Goal: Task Accomplishment & Management: Use online tool/utility

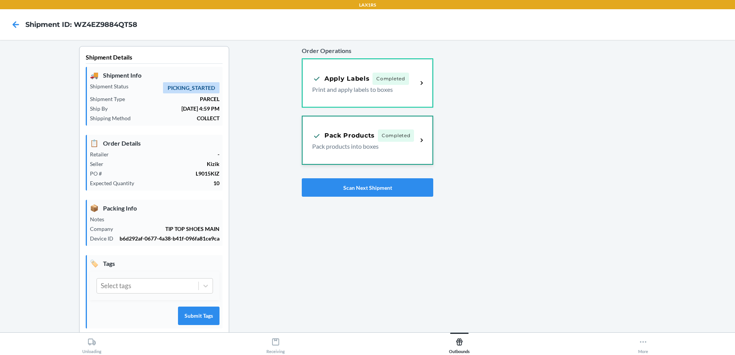
scroll to position [15, 0]
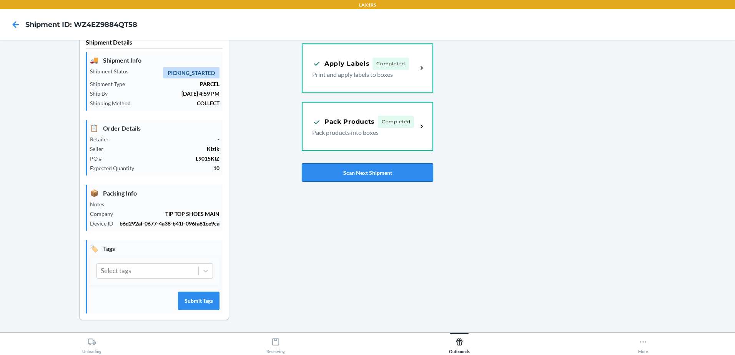
click at [401, 178] on button "Scan Next Shipment" at bounding box center [367, 172] width 131 height 18
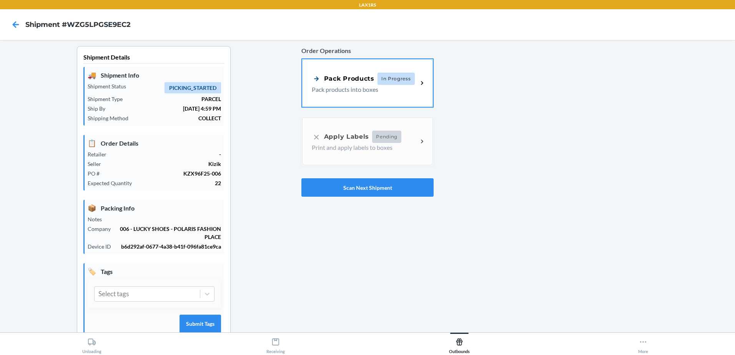
click at [399, 73] on span "In Progress" at bounding box center [396, 79] width 37 height 12
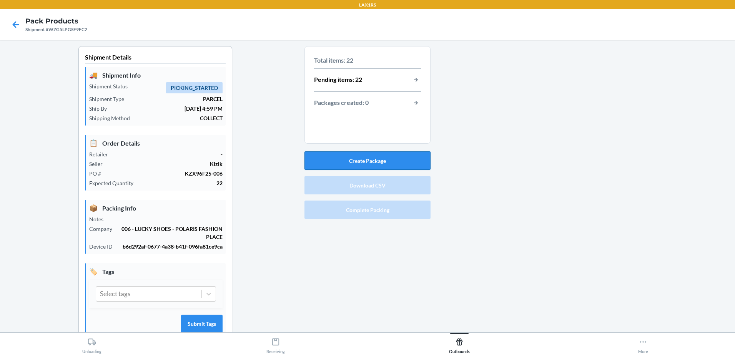
click at [399, 160] on button "Create Package" at bounding box center [367, 160] width 126 height 18
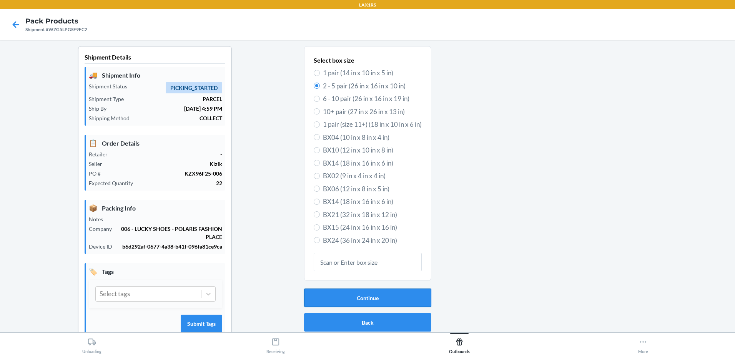
click at [376, 295] on button "Continue" at bounding box center [367, 298] width 127 height 18
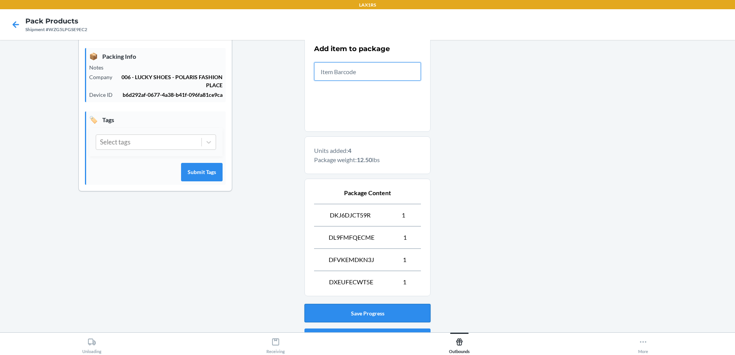
scroll to position [194, 0]
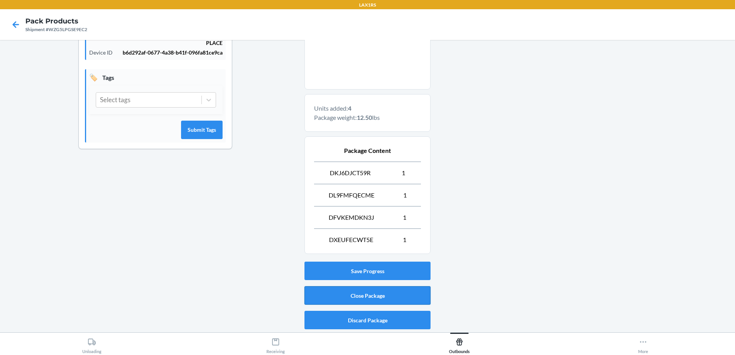
click at [383, 296] on button "Close Package" at bounding box center [367, 295] width 126 height 18
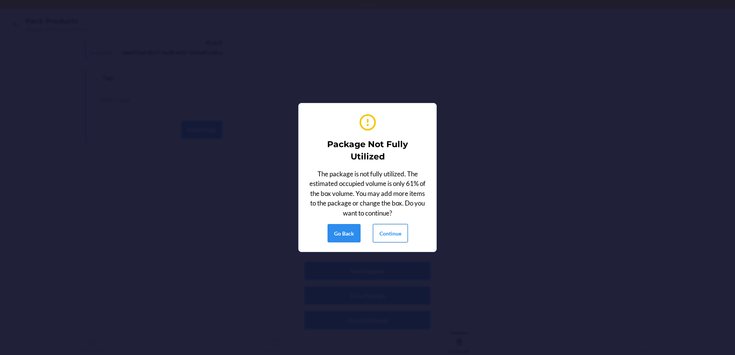
click at [399, 236] on button "Continue" at bounding box center [390, 233] width 35 height 18
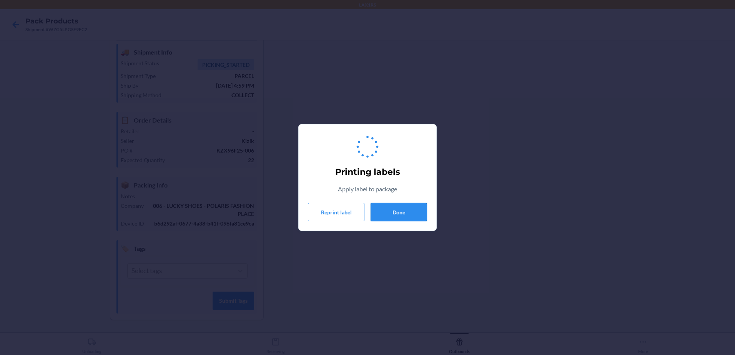
click at [401, 216] on button "Done" at bounding box center [399, 212] width 57 height 18
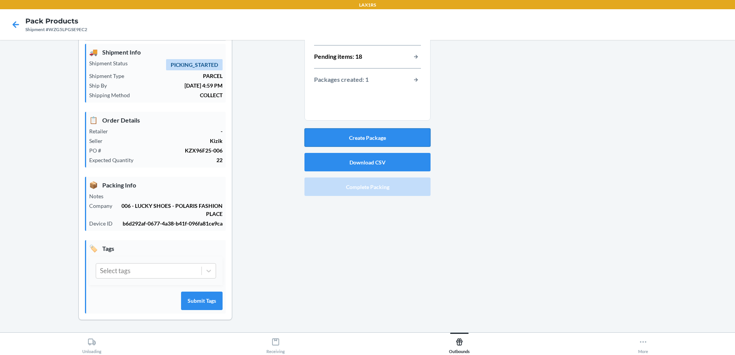
click at [405, 134] on button "Create Package" at bounding box center [367, 137] width 126 height 18
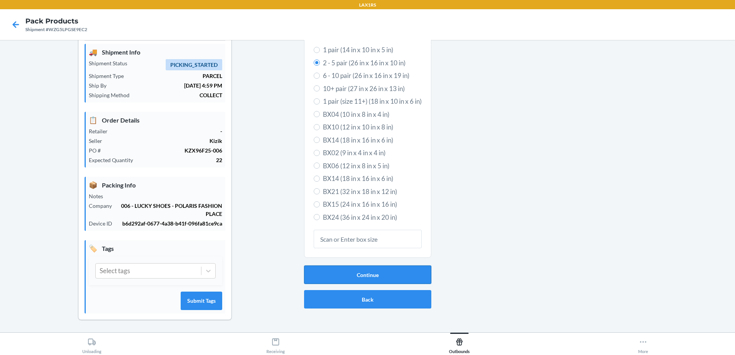
click at [376, 271] on button "Continue" at bounding box center [367, 275] width 127 height 18
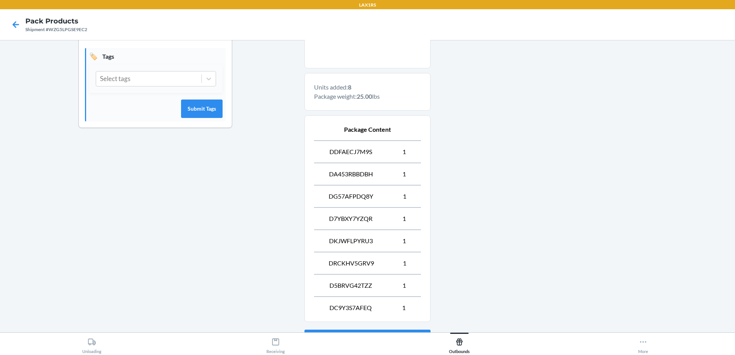
scroll to position [283, 0]
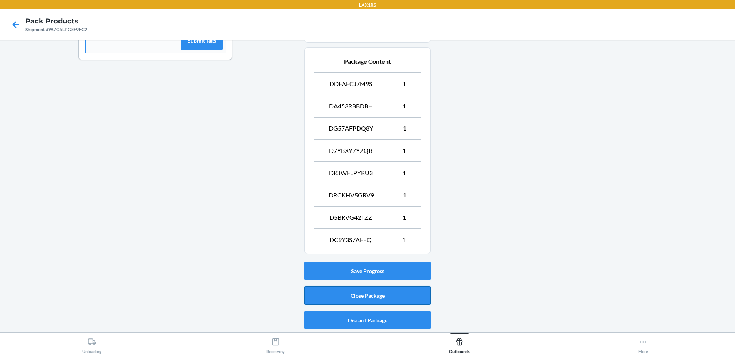
click at [395, 294] on button "Close Package" at bounding box center [367, 295] width 126 height 18
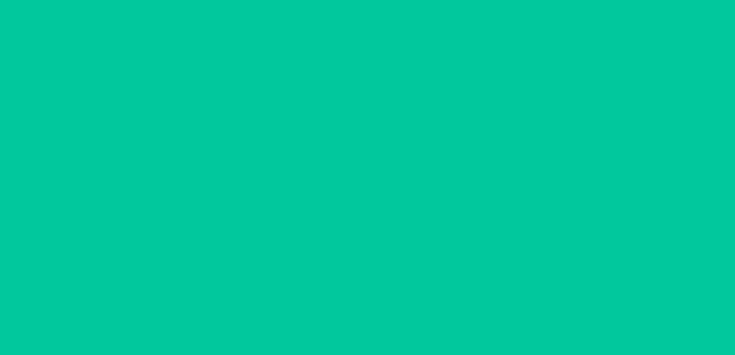
scroll to position [23, 0]
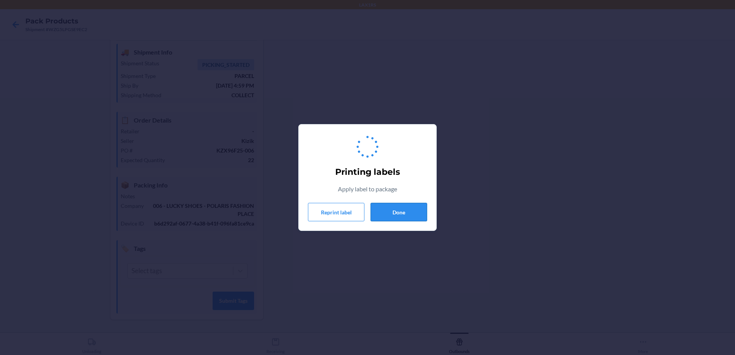
click at [421, 217] on button "Done" at bounding box center [399, 212] width 57 height 18
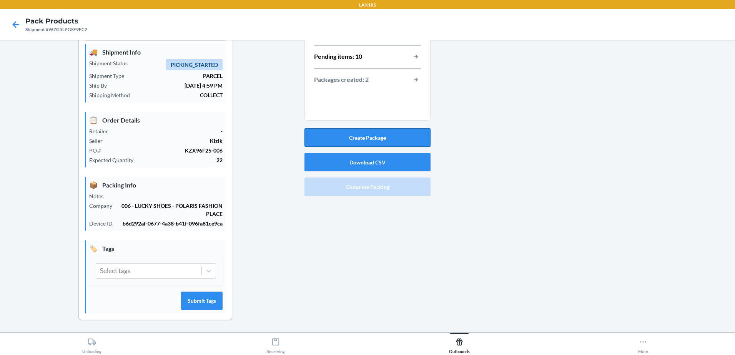
click at [397, 141] on button "Create Package" at bounding box center [367, 137] width 126 height 18
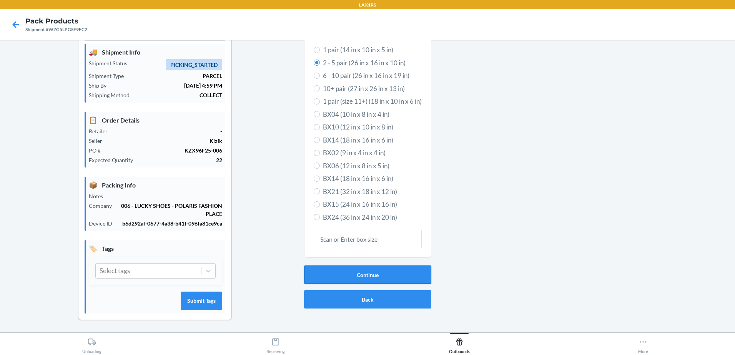
click at [397, 275] on button "Continue" at bounding box center [367, 275] width 127 height 18
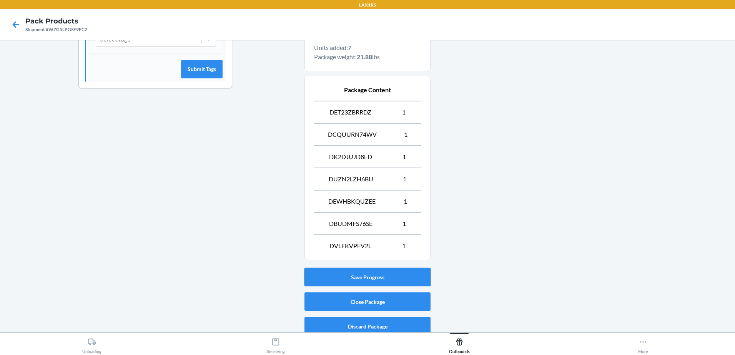
scroll to position [261, 0]
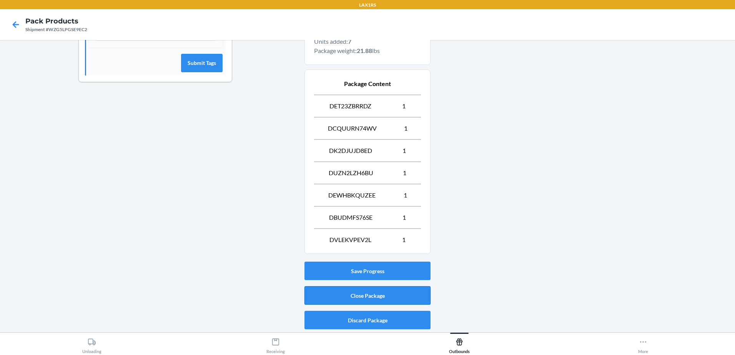
click at [401, 295] on button "Close Package" at bounding box center [367, 295] width 126 height 18
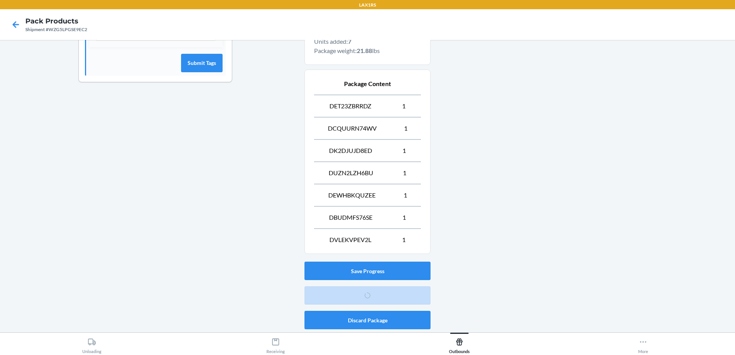
scroll to position [23, 0]
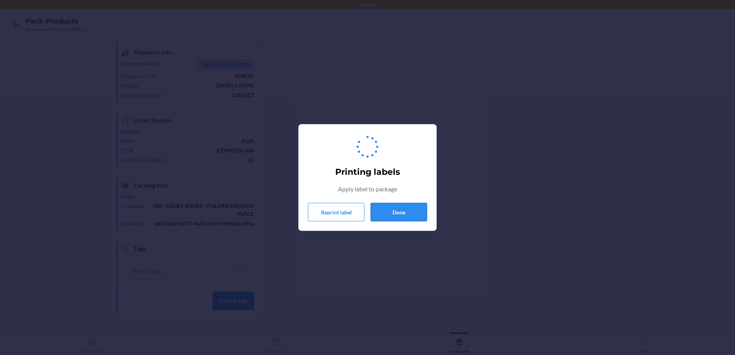
click at [412, 211] on button "Done" at bounding box center [399, 212] width 57 height 18
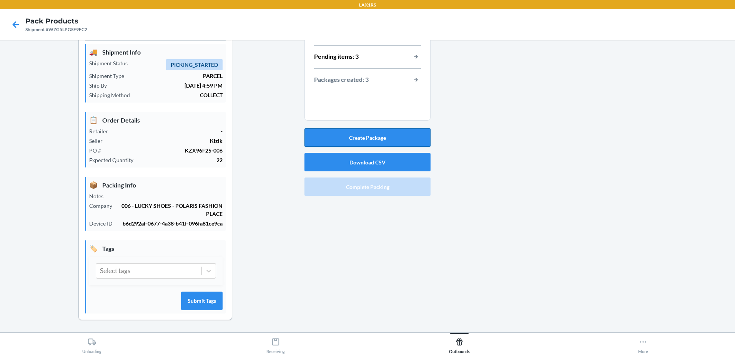
click at [395, 139] on button "Create Package" at bounding box center [367, 137] width 126 height 18
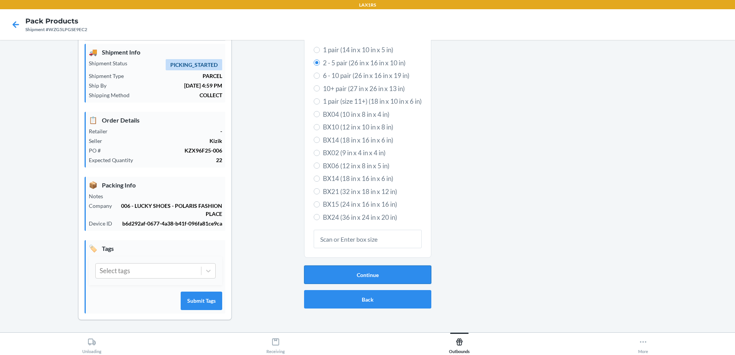
click at [357, 274] on button "Continue" at bounding box center [367, 275] width 127 height 18
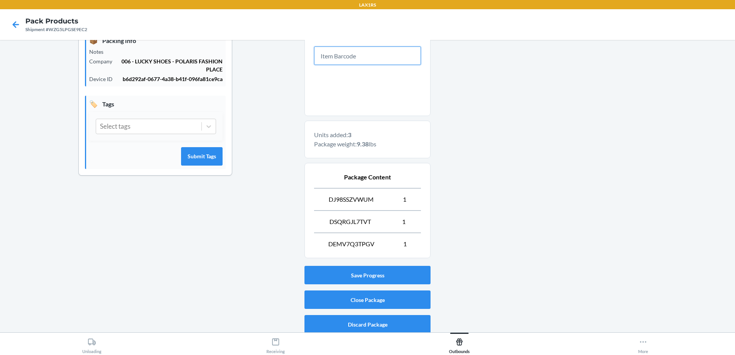
scroll to position [172, 0]
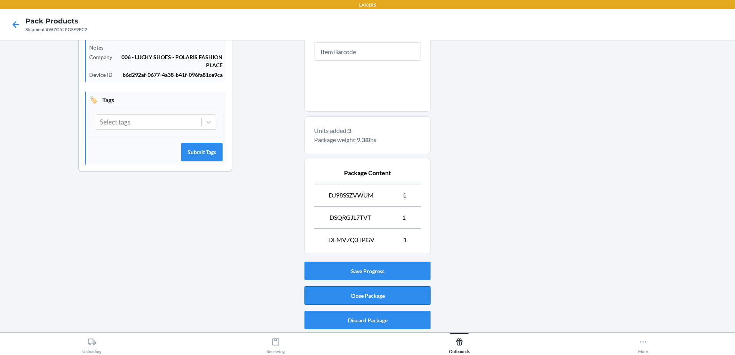
click at [359, 297] on button "Close Package" at bounding box center [367, 295] width 126 height 18
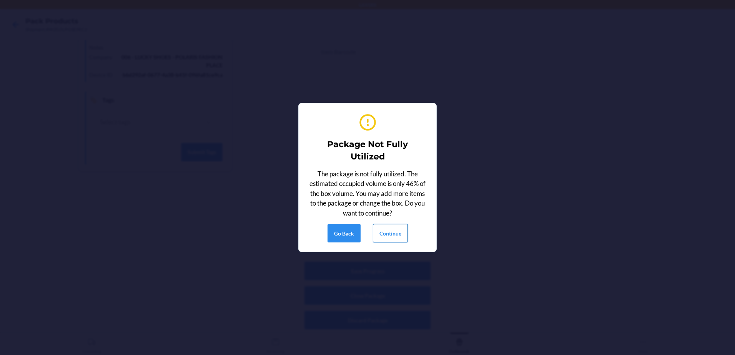
click at [396, 234] on button "Continue" at bounding box center [390, 233] width 35 height 18
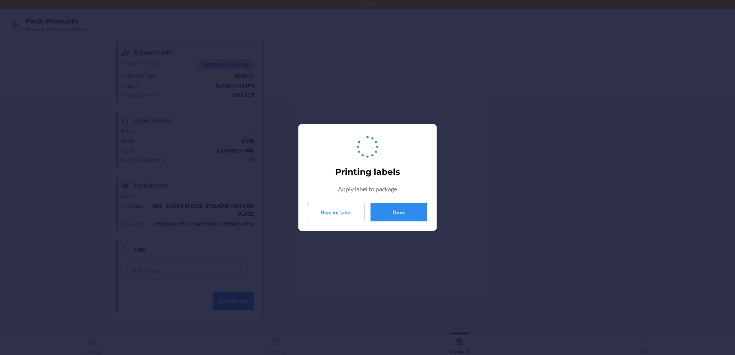
click at [401, 216] on button "Done" at bounding box center [399, 212] width 57 height 18
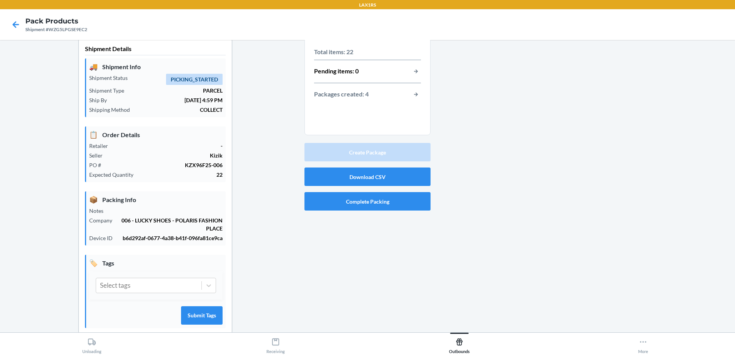
scroll to position [0, 0]
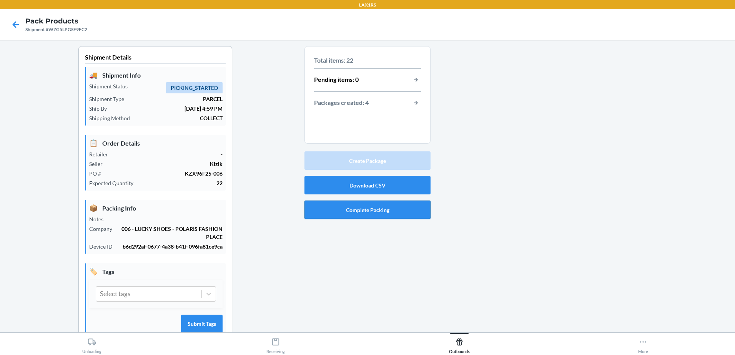
click at [402, 214] on button "Complete Packing" at bounding box center [367, 210] width 126 height 18
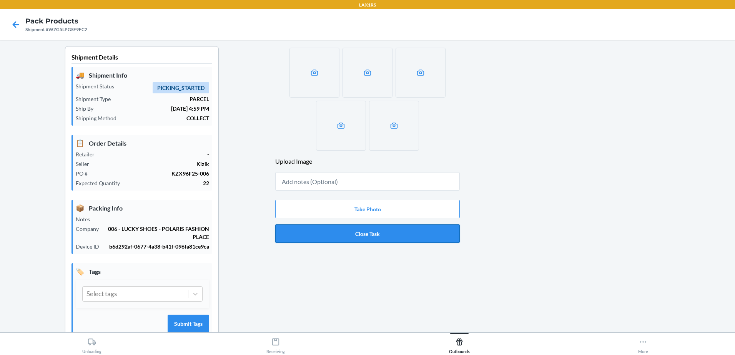
click at [407, 239] on button "Close Task" at bounding box center [367, 234] width 185 height 18
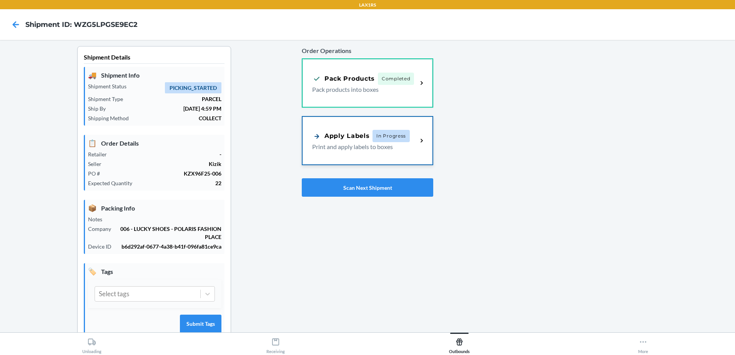
click at [386, 143] on p "Print and apply labels to boxes" at bounding box center [361, 146] width 99 height 9
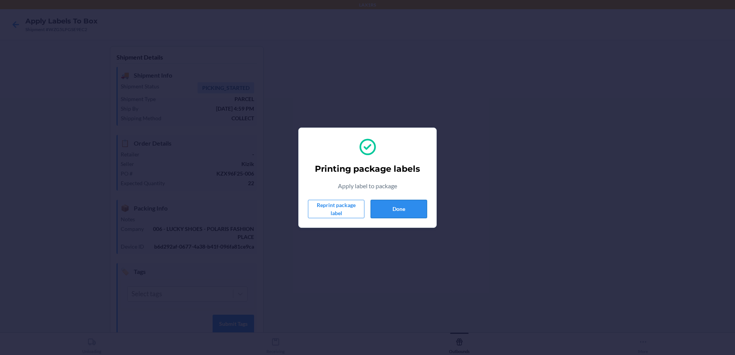
click at [403, 203] on button "Done" at bounding box center [399, 209] width 57 height 18
click at [385, 207] on button "Done" at bounding box center [399, 209] width 57 height 18
click at [417, 201] on button "Done" at bounding box center [399, 209] width 57 height 18
click at [417, 210] on button "Done" at bounding box center [399, 209] width 57 height 18
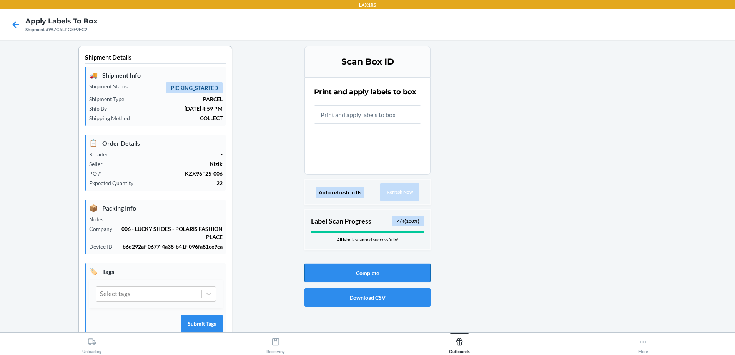
click at [386, 269] on button "Complete" at bounding box center [367, 273] width 126 height 18
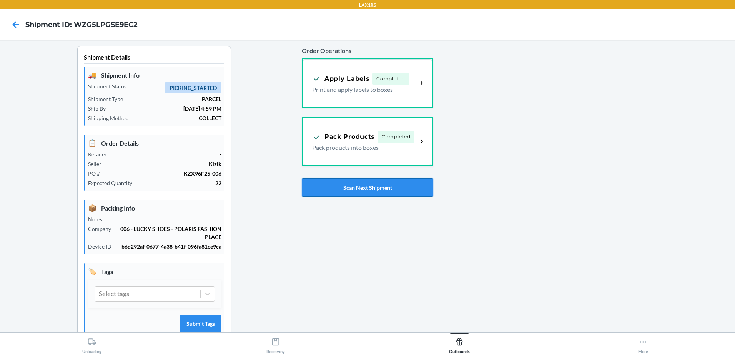
click at [410, 191] on button "Scan Next Shipment" at bounding box center [367, 187] width 131 height 18
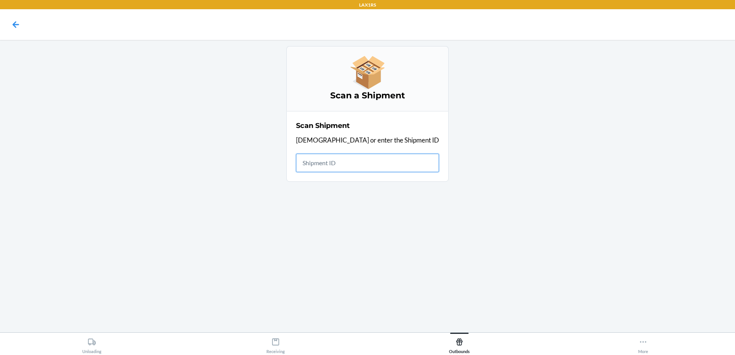
click at [345, 168] on input "text" at bounding box center [367, 163] width 143 height 18
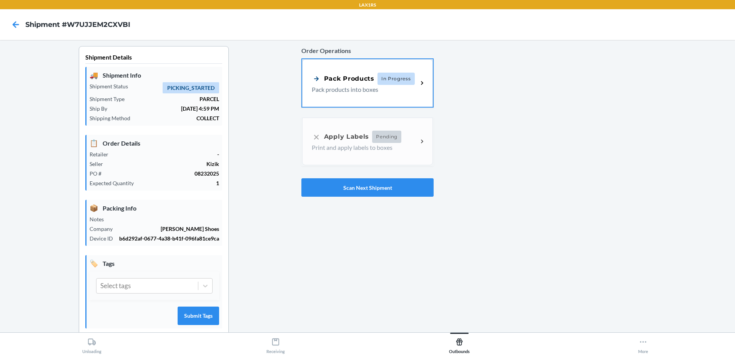
click at [412, 83] on div "Pack Products In Progress" at bounding box center [365, 79] width 106 height 12
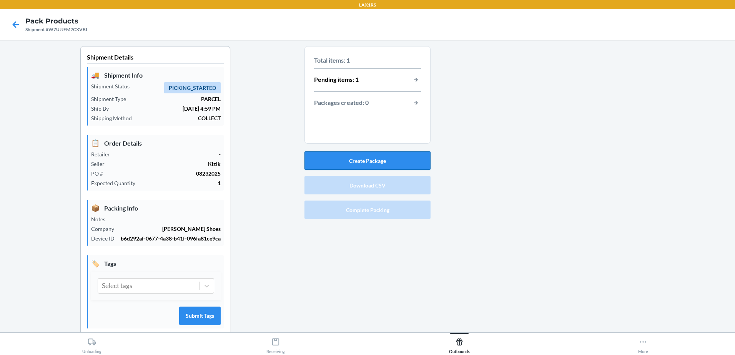
click at [407, 164] on button "Create Package" at bounding box center [367, 160] width 126 height 18
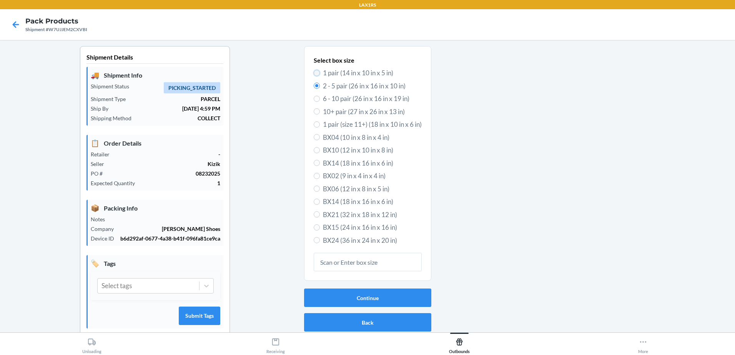
click at [314, 73] on input "1 pair (14 in x 10 in x 5 in)" at bounding box center [317, 73] width 6 height 6
radio input "true"
radio input "false"
click at [383, 296] on button "Continue" at bounding box center [367, 298] width 127 height 18
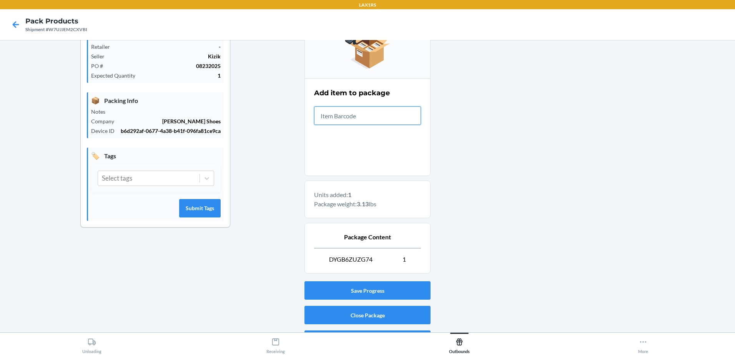
scroll to position [127, 0]
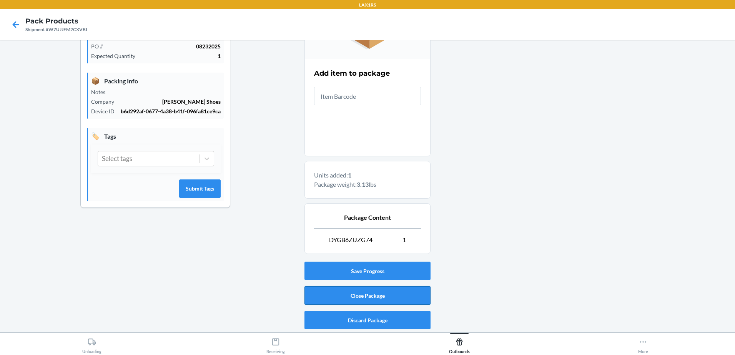
click at [367, 297] on button "Close Package" at bounding box center [367, 295] width 126 height 18
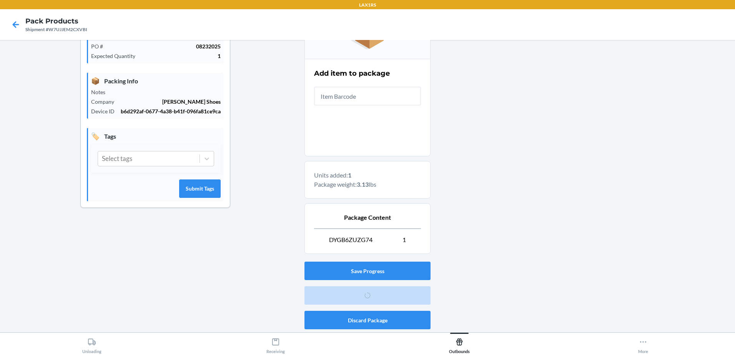
scroll to position [15, 0]
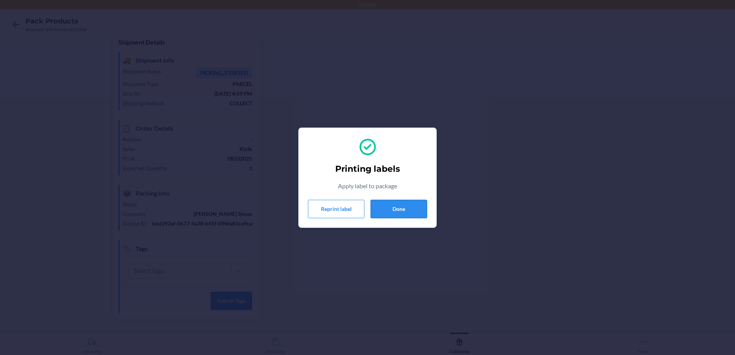
click at [422, 206] on button "Done" at bounding box center [399, 209] width 57 height 18
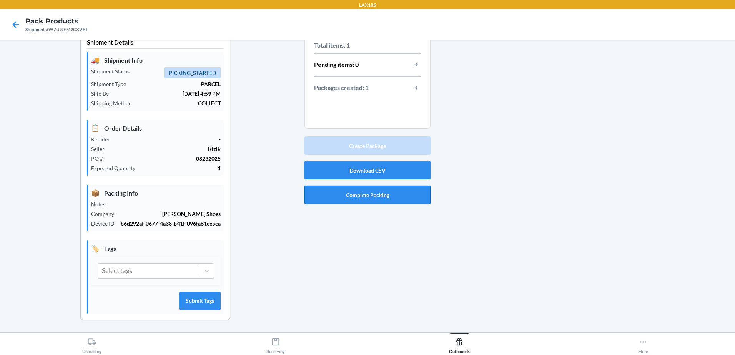
click at [417, 197] on button "Complete Packing" at bounding box center [367, 195] width 126 height 18
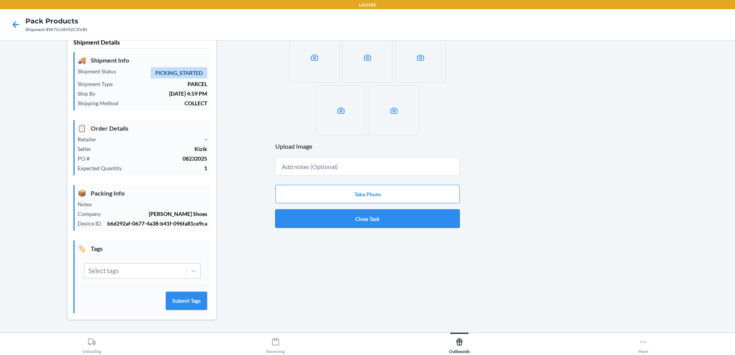
click at [363, 219] on button "Close Task" at bounding box center [367, 219] width 185 height 18
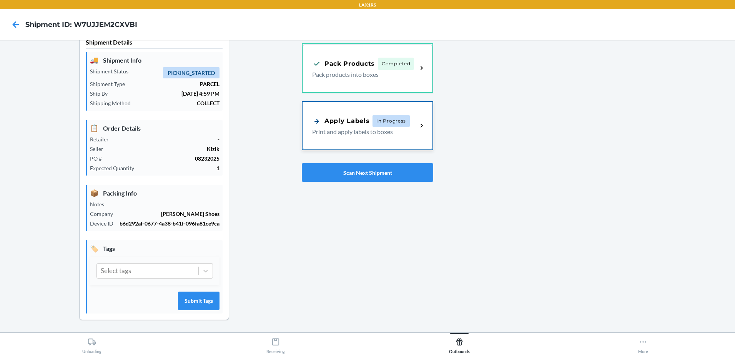
click at [381, 125] on span "In Progress" at bounding box center [391, 121] width 37 height 12
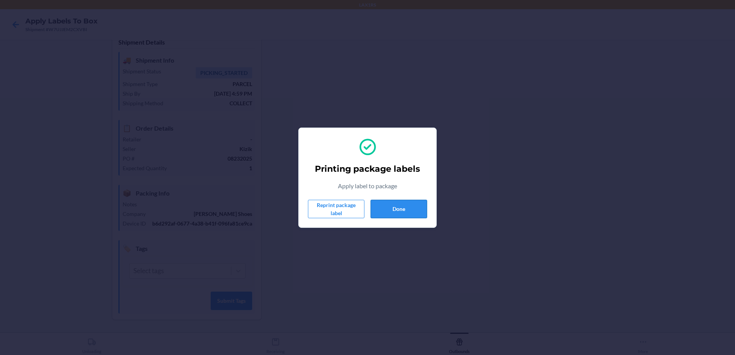
click at [376, 205] on button "Done" at bounding box center [399, 209] width 57 height 18
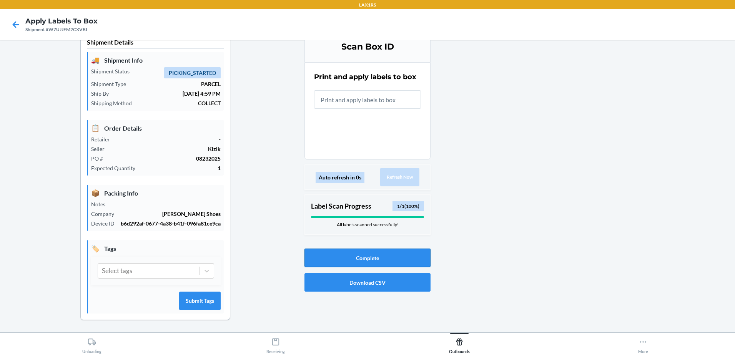
click at [364, 254] on button "Complete" at bounding box center [367, 258] width 126 height 18
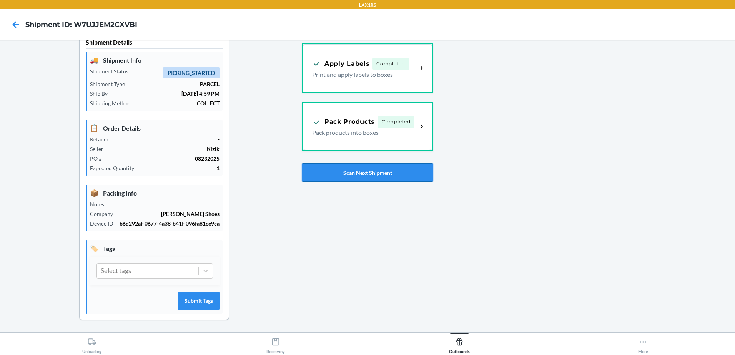
click at [379, 170] on button "Scan Next Shipment" at bounding box center [367, 172] width 131 height 18
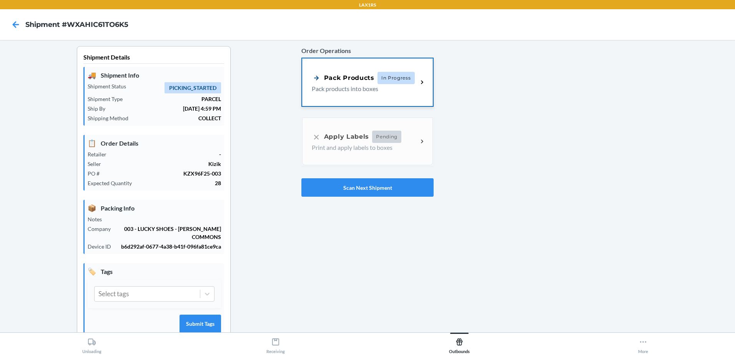
click at [381, 72] on span "In Progress" at bounding box center [396, 78] width 37 height 12
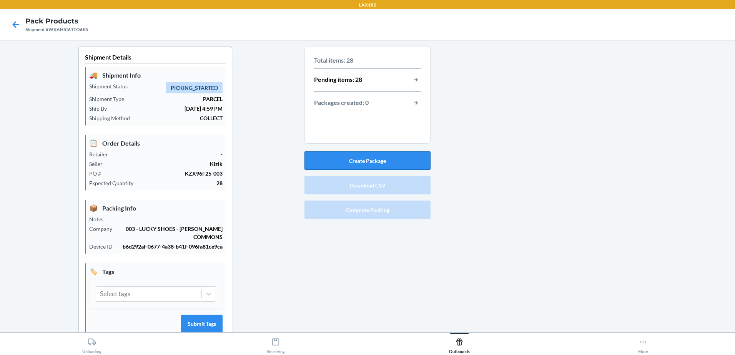
click at [388, 163] on button "Create Package" at bounding box center [367, 160] width 126 height 18
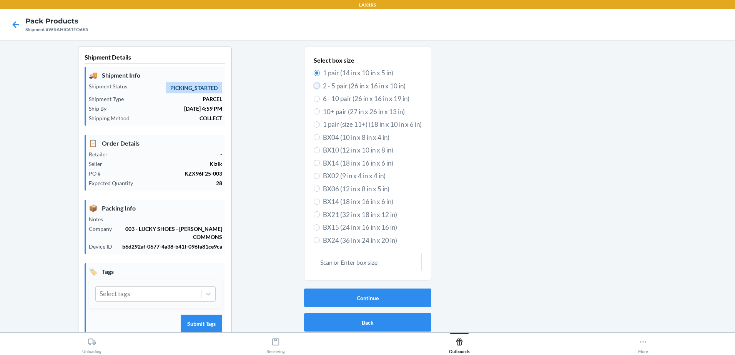
click at [314, 88] on input "2 - 5 pair (26 in x 16 in x 10 in)" at bounding box center [317, 86] width 6 height 6
radio input "true"
radio input "false"
click at [386, 301] on button "Continue" at bounding box center [367, 298] width 127 height 18
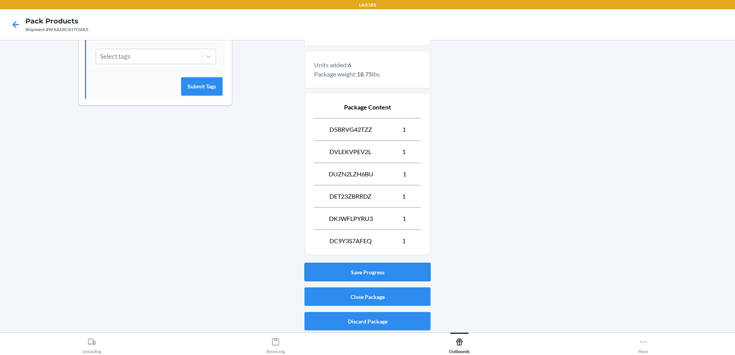
scroll to position [239, 0]
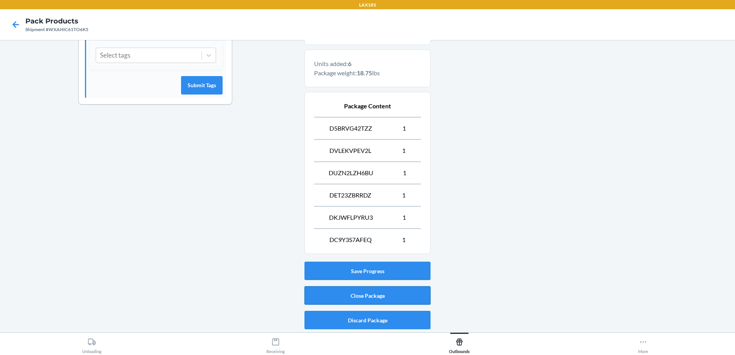
click at [398, 296] on button "Close Package" at bounding box center [367, 295] width 126 height 18
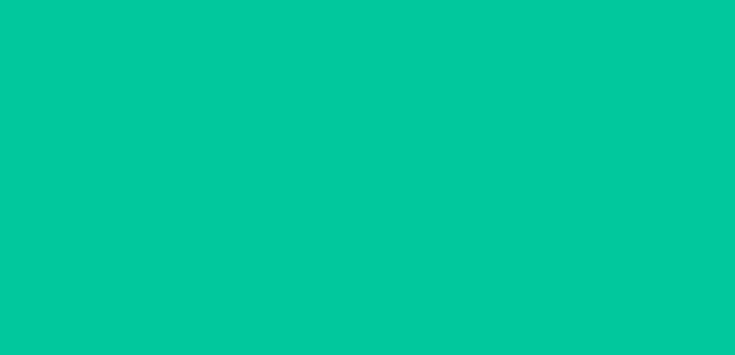
scroll to position [15, 0]
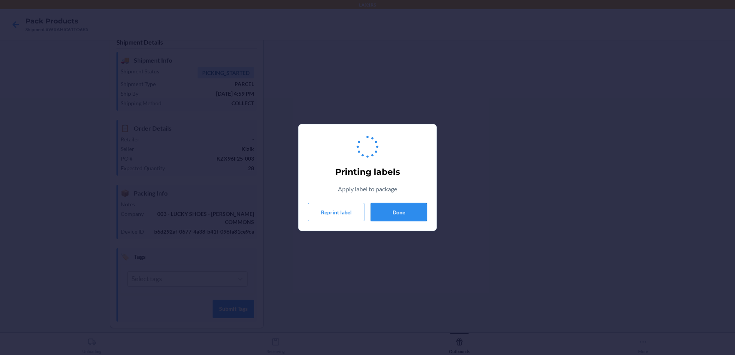
click at [413, 212] on button "Done" at bounding box center [399, 212] width 57 height 18
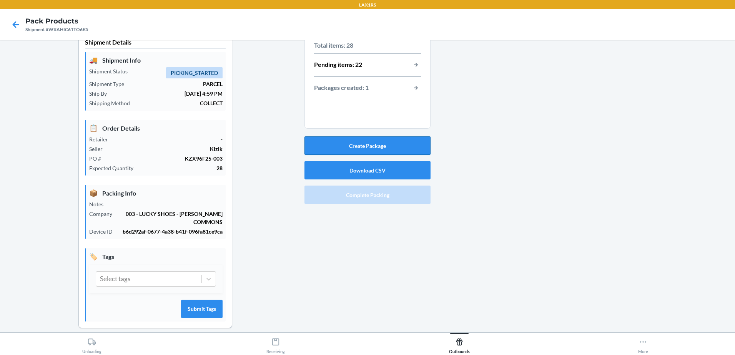
click at [379, 152] on button "Create Package" at bounding box center [367, 145] width 126 height 18
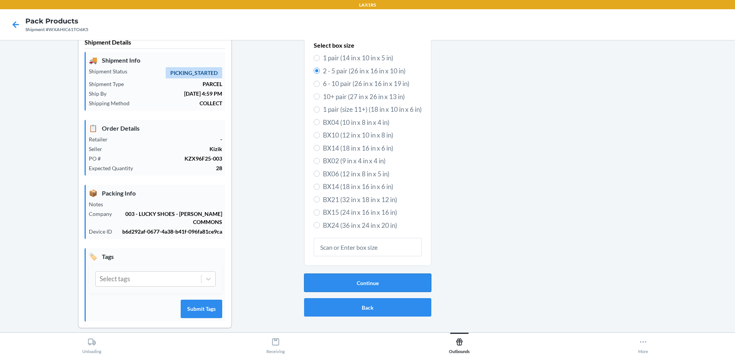
click at [354, 284] on button "Continue" at bounding box center [367, 283] width 127 height 18
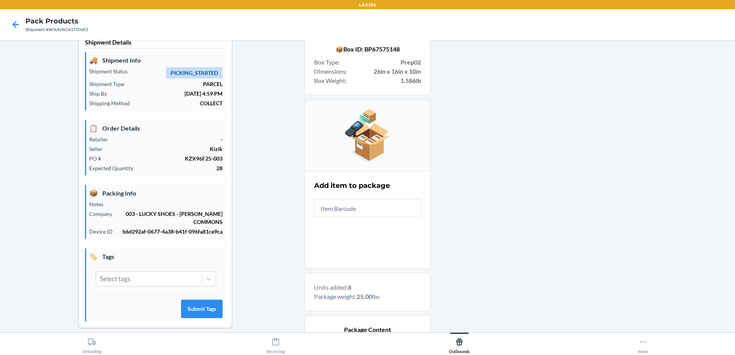
drag, startPoint x: 444, startPoint y: 276, endPoint x: 448, endPoint y: 274, distance: 4.1
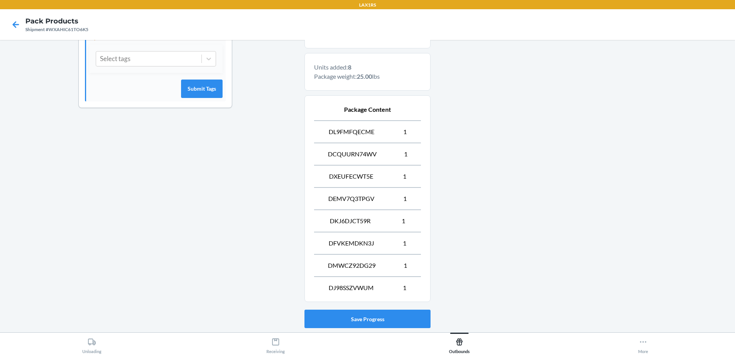
scroll to position [283, 0]
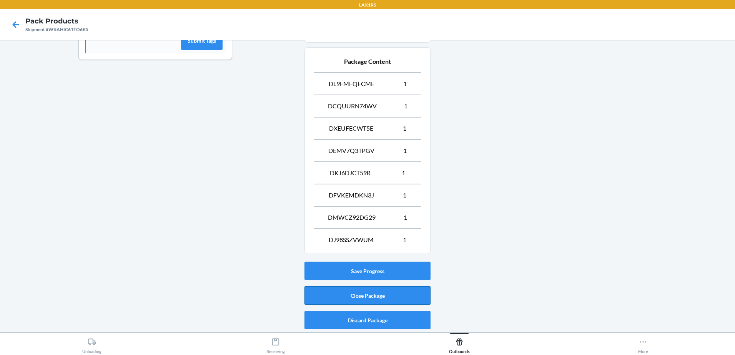
click at [403, 295] on button "Close Package" at bounding box center [367, 295] width 126 height 18
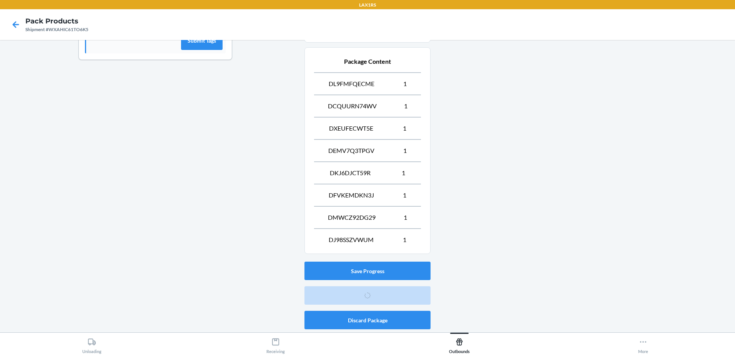
scroll to position [15, 0]
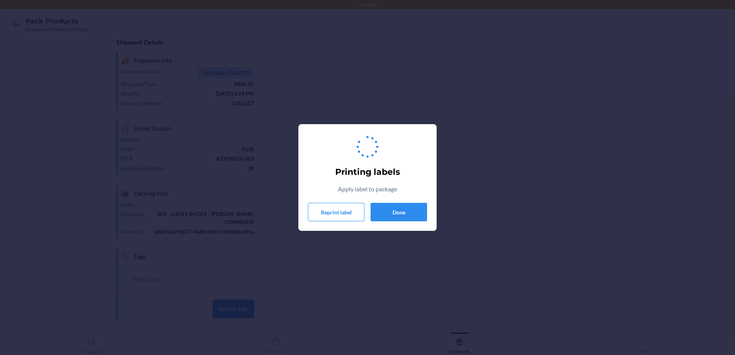
click at [411, 222] on div "Printing labels Apply label to package Reprint label Done" at bounding box center [367, 178] width 119 height 94
click at [413, 214] on button "Done" at bounding box center [399, 212] width 57 height 18
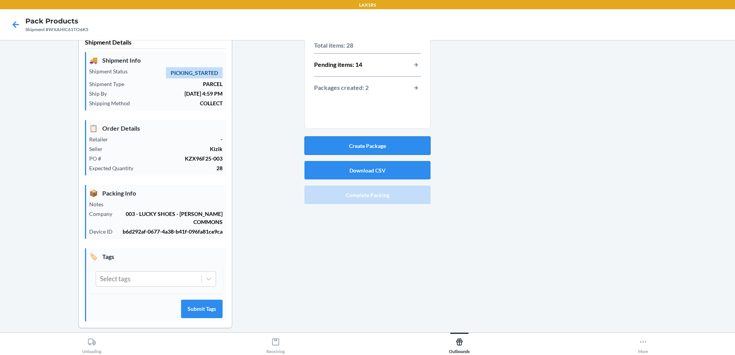
click at [407, 149] on button "Create Package" at bounding box center [367, 145] width 126 height 18
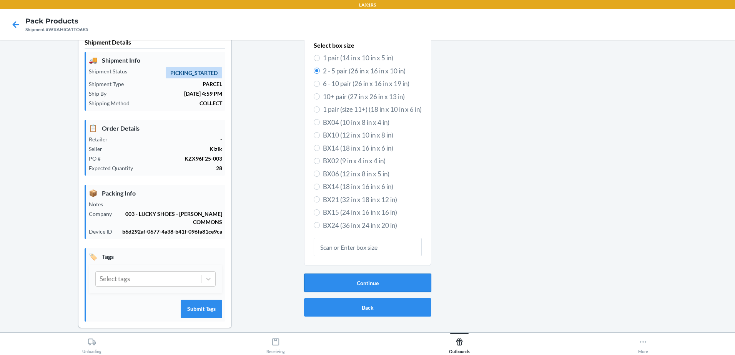
click at [371, 286] on button "Continue" at bounding box center [367, 283] width 127 height 18
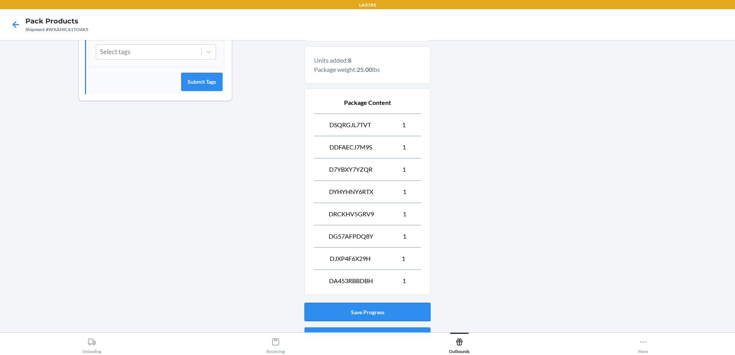
scroll to position [283, 0]
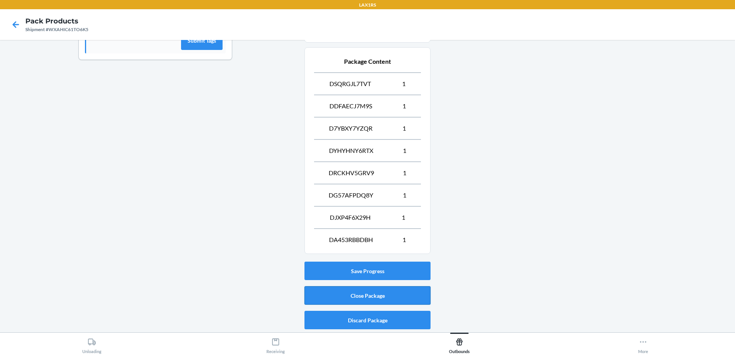
click at [388, 294] on button "Close Package" at bounding box center [367, 295] width 126 height 18
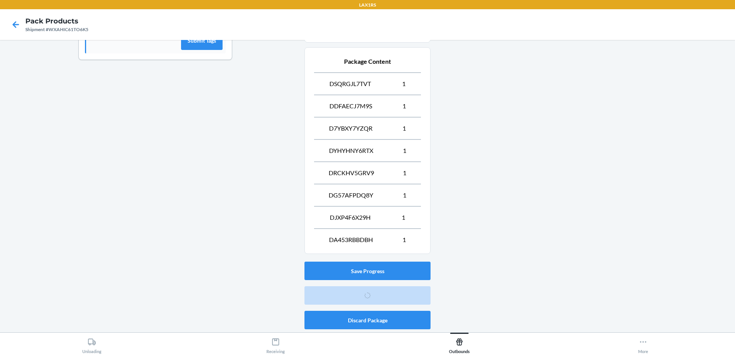
scroll to position [15, 0]
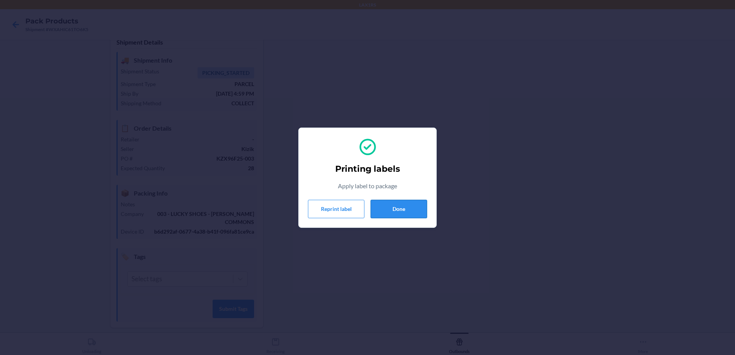
click at [412, 205] on button "Done" at bounding box center [399, 209] width 57 height 18
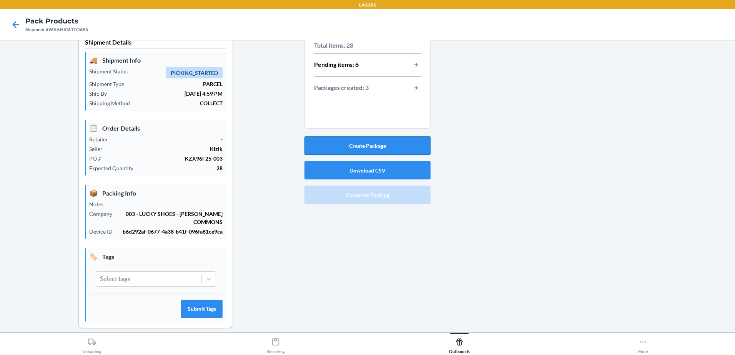
click at [341, 142] on button "Create Package" at bounding box center [367, 145] width 126 height 18
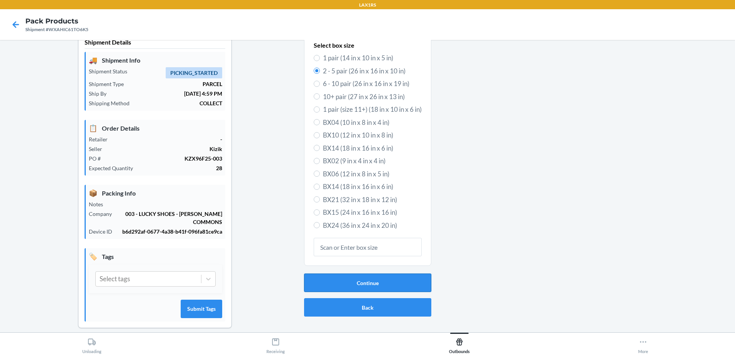
click at [382, 285] on button "Continue" at bounding box center [367, 283] width 127 height 18
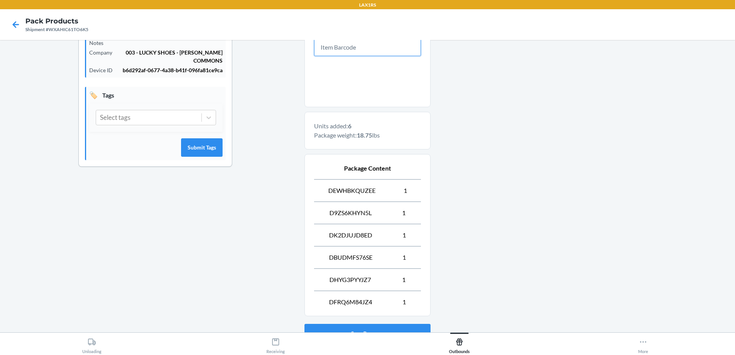
scroll to position [239, 0]
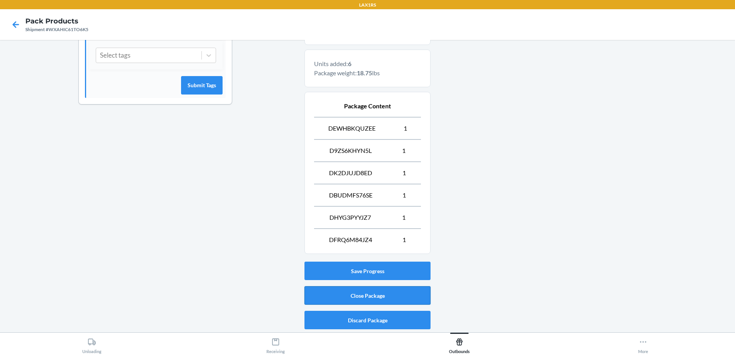
click at [398, 293] on button "Close Package" at bounding box center [367, 295] width 126 height 18
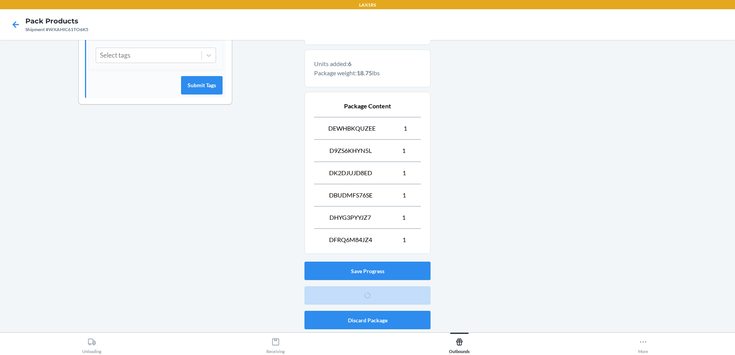
scroll to position [15, 0]
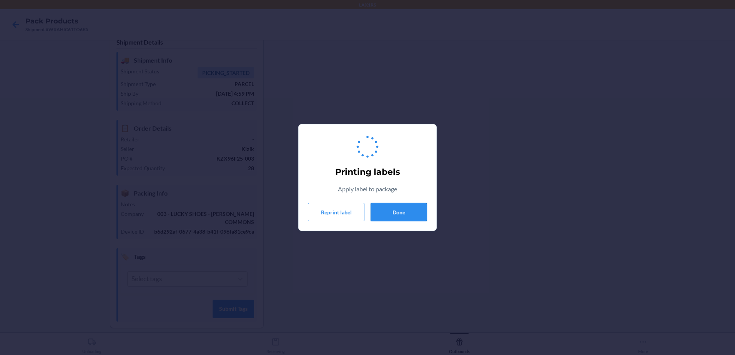
click at [413, 209] on button "Done" at bounding box center [399, 212] width 57 height 18
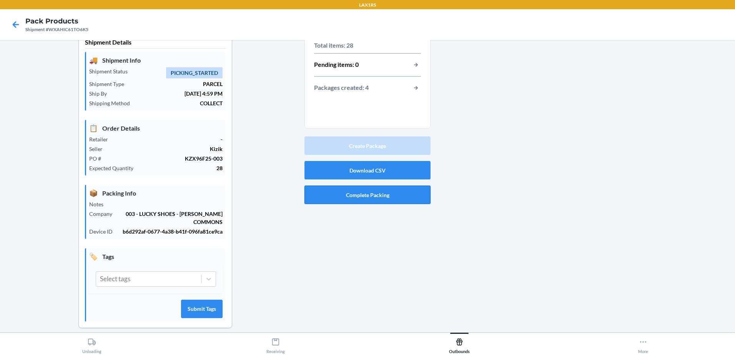
click at [384, 196] on button "Complete Packing" at bounding box center [367, 195] width 126 height 18
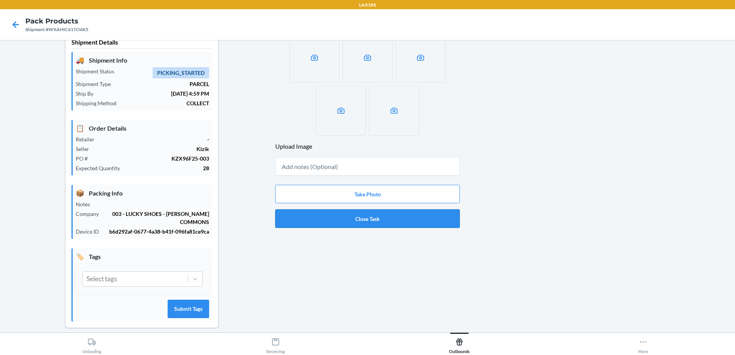
click at [364, 223] on button "Close Task" at bounding box center [367, 219] width 185 height 18
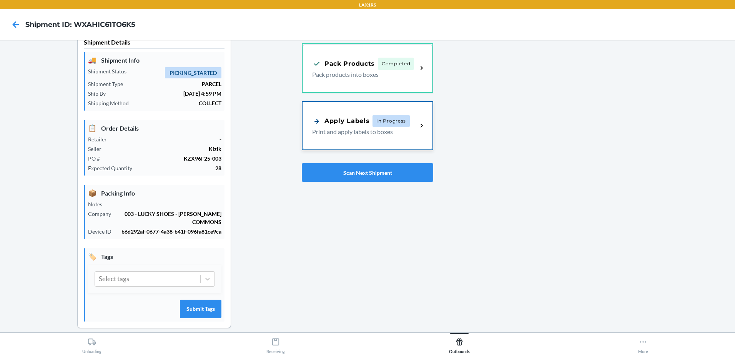
click at [374, 124] on span "In Progress" at bounding box center [391, 121] width 37 height 12
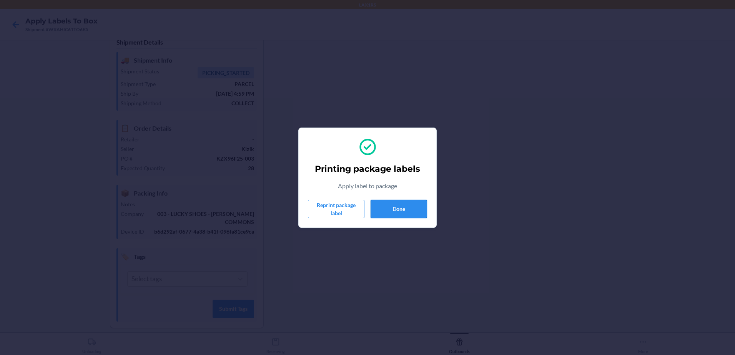
click at [410, 214] on button "Done" at bounding box center [399, 209] width 57 height 18
click at [398, 213] on button "Done" at bounding box center [399, 209] width 57 height 18
click at [397, 196] on div "Printing package labels Apply label to package Reprint package label Done" at bounding box center [367, 177] width 119 height 87
click at [398, 206] on button "Done" at bounding box center [399, 209] width 57 height 18
click at [410, 204] on button "Done" at bounding box center [399, 209] width 57 height 18
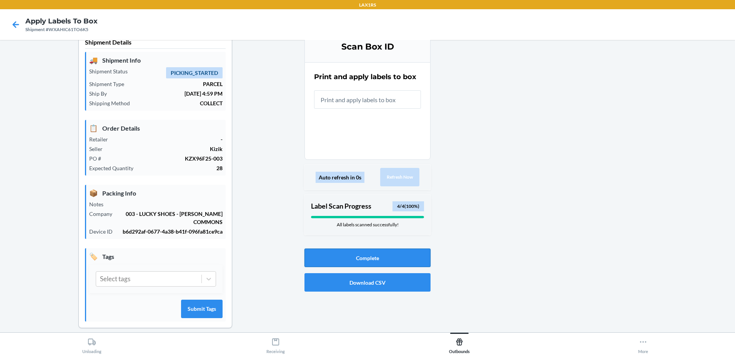
click at [375, 257] on button "Complete" at bounding box center [367, 258] width 126 height 18
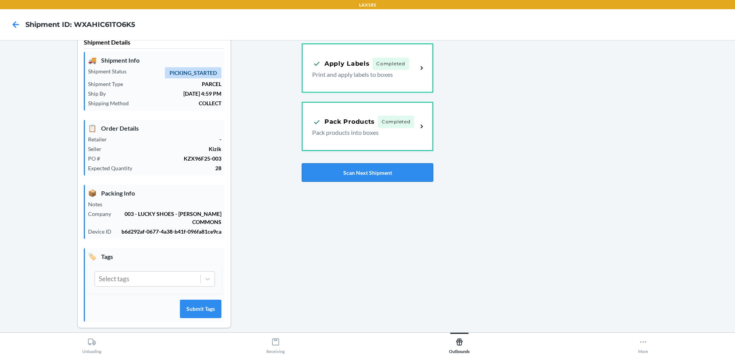
click at [396, 175] on button "Scan Next Shipment" at bounding box center [367, 172] width 131 height 18
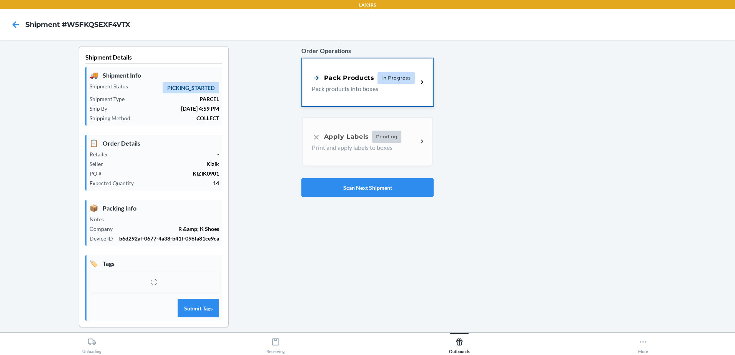
click at [397, 78] on span "In Progress" at bounding box center [396, 78] width 37 height 12
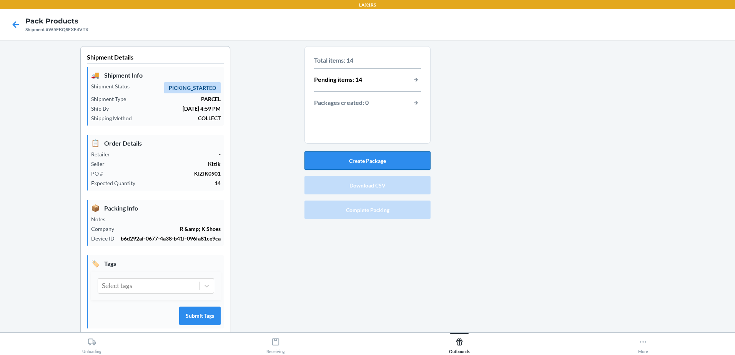
click at [401, 158] on button "Create Package" at bounding box center [367, 160] width 126 height 18
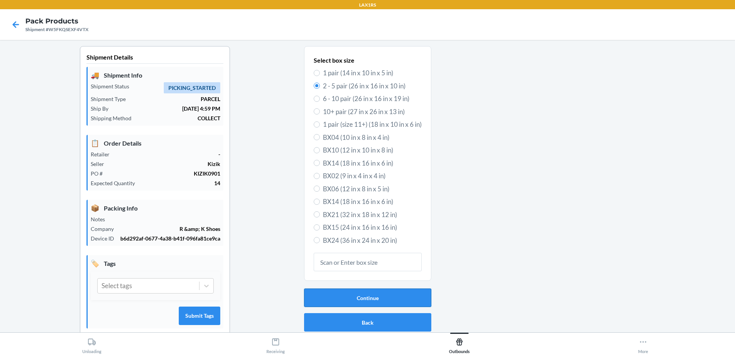
click at [366, 294] on button "Continue" at bounding box center [367, 298] width 127 height 18
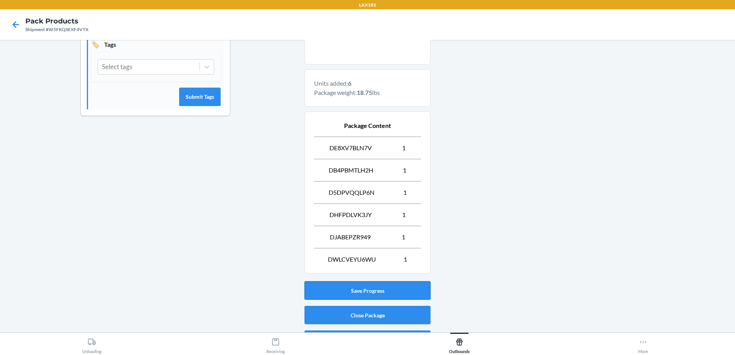
scroll to position [239, 0]
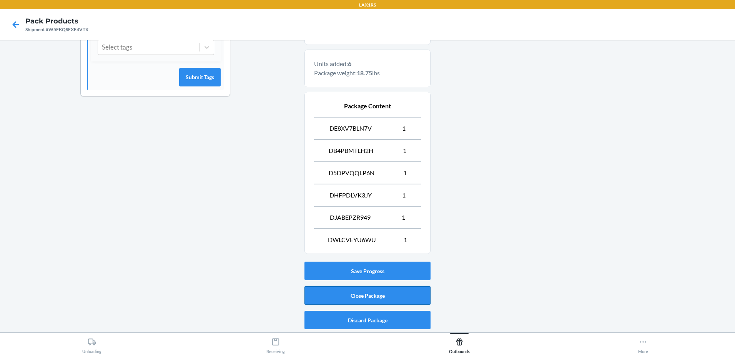
click at [397, 296] on button "Close Package" at bounding box center [367, 295] width 126 height 18
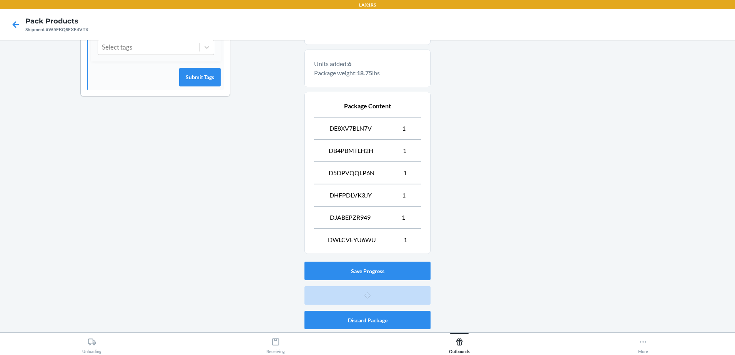
scroll to position [15, 0]
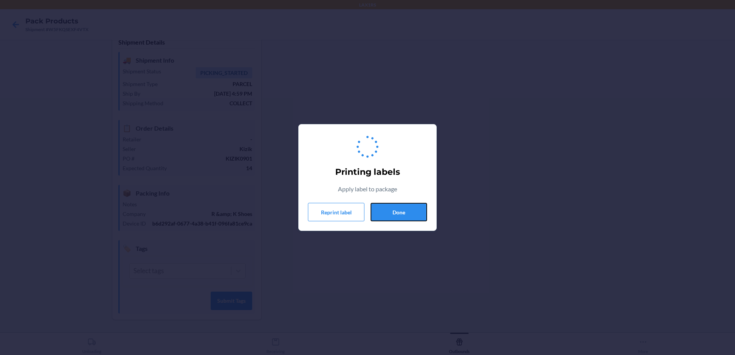
drag, startPoint x: 418, startPoint y: 208, endPoint x: 426, endPoint y: 197, distance: 13.5
click at [418, 206] on button "Done" at bounding box center [399, 212] width 57 height 18
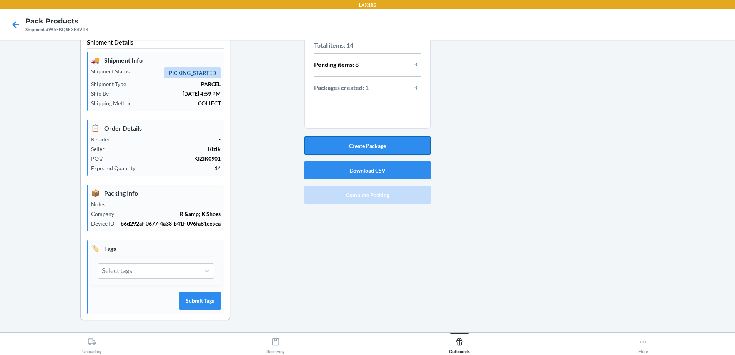
click at [386, 144] on button "Create Package" at bounding box center [367, 145] width 126 height 18
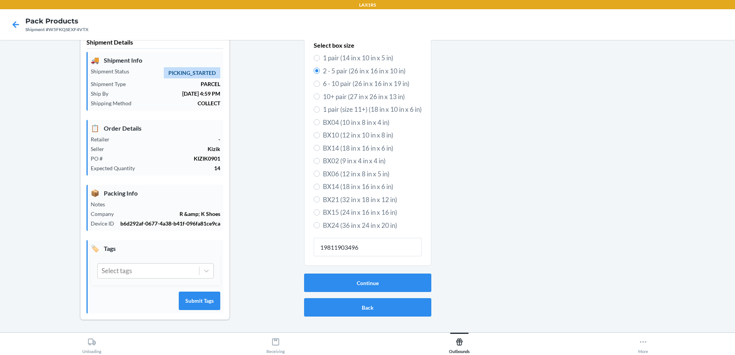
type input "198119034969"
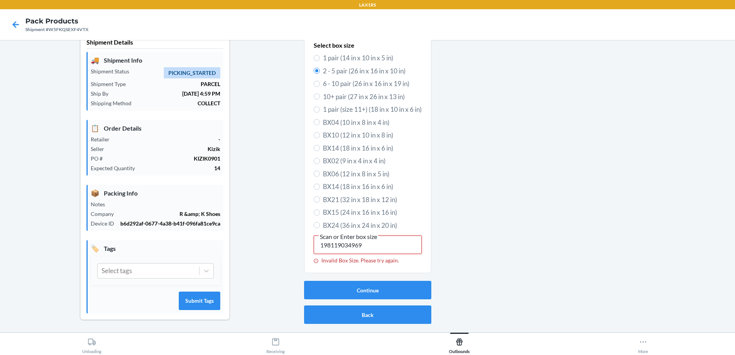
drag, startPoint x: 378, startPoint y: 246, endPoint x: 169, endPoint y: 223, distance: 210.4
click at [179, 225] on div "Shipment Details 🚚 Shipment Info Shipment Status PICKING_STARTED Shipment Type …" at bounding box center [367, 181] width 723 height 301
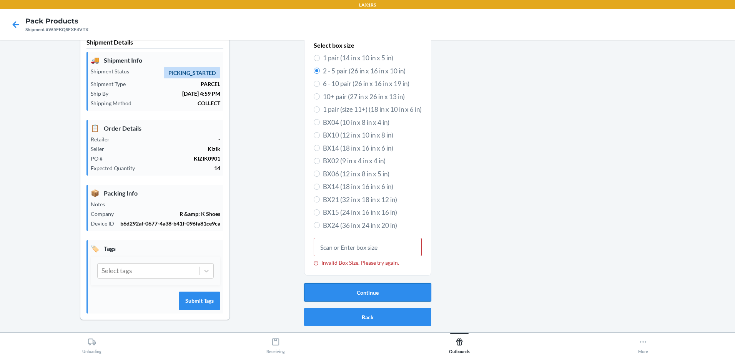
click at [404, 298] on button "Continue" at bounding box center [367, 292] width 127 height 18
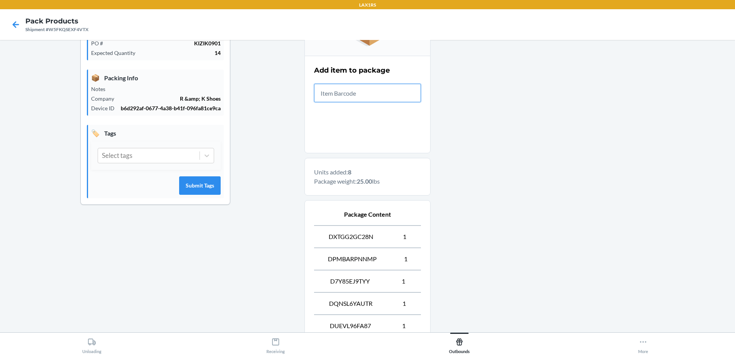
scroll to position [283, 0]
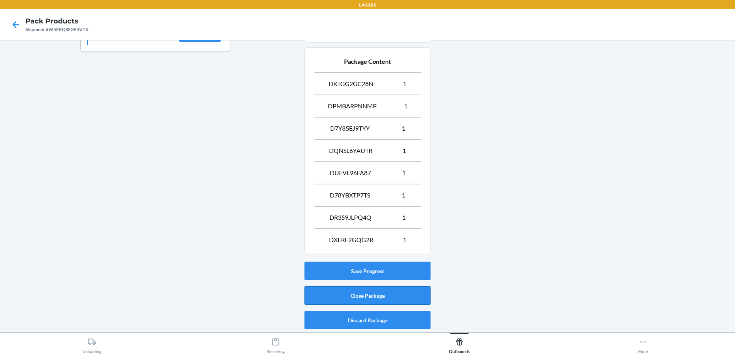
click at [408, 297] on button "Close Package" at bounding box center [367, 295] width 126 height 18
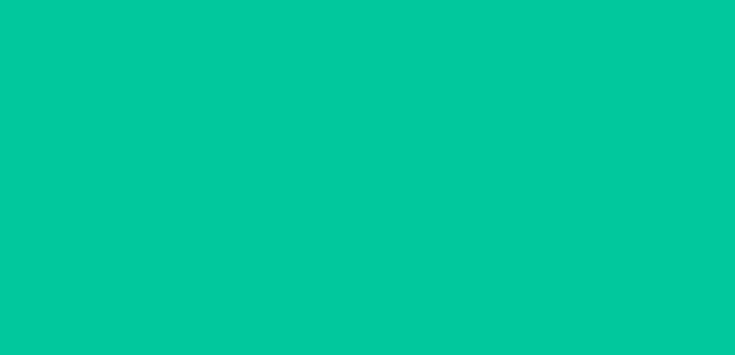
scroll to position [15, 0]
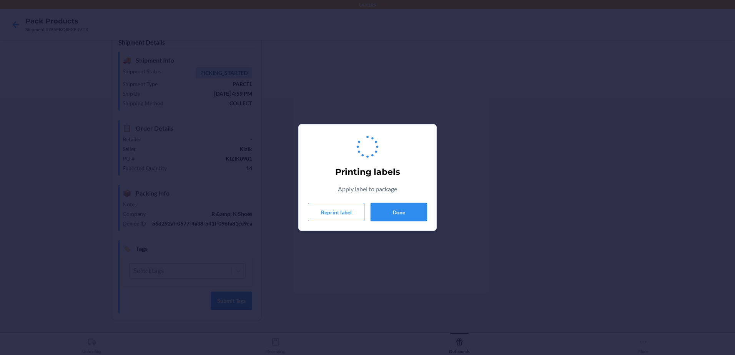
click at [391, 215] on button "Done" at bounding box center [399, 212] width 57 height 18
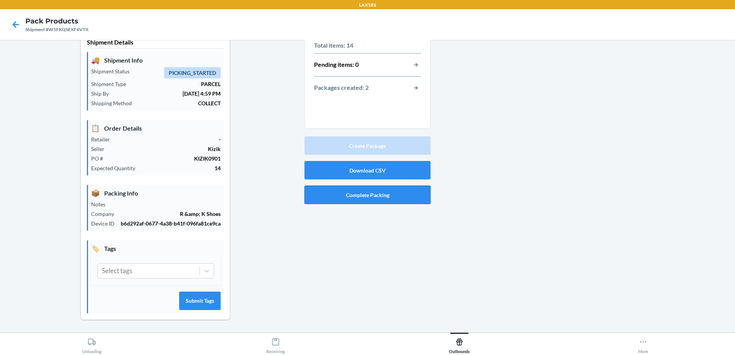
click at [392, 197] on button "Complete Packing" at bounding box center [367, 195] width 126 height 18
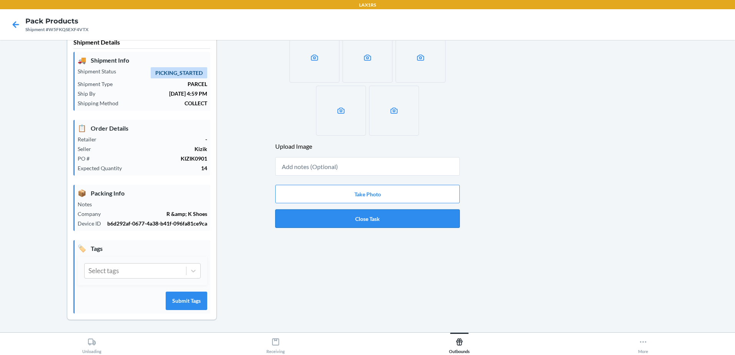
click at [351, 218] on button "Close Task" at bounding box center [367, 219] width 185 height 18
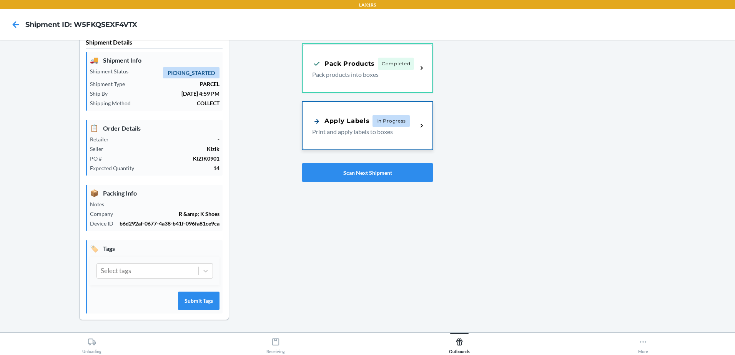
click at [399, 124] on span "In Progress" at bounding box center [391, 121] width 37 height 12
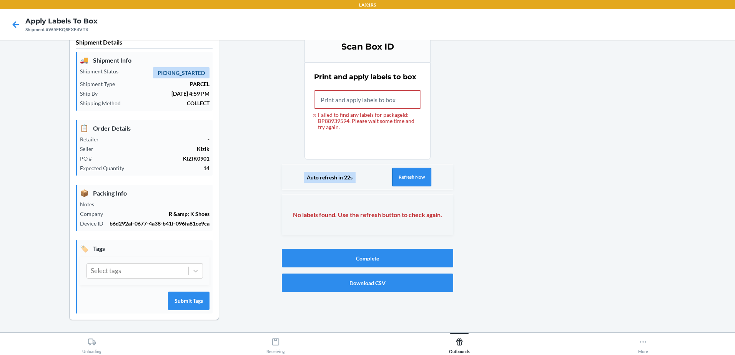
click at [403, 176] on button "Refresh Now" at bounding box center [411, 177] width 39 height 18
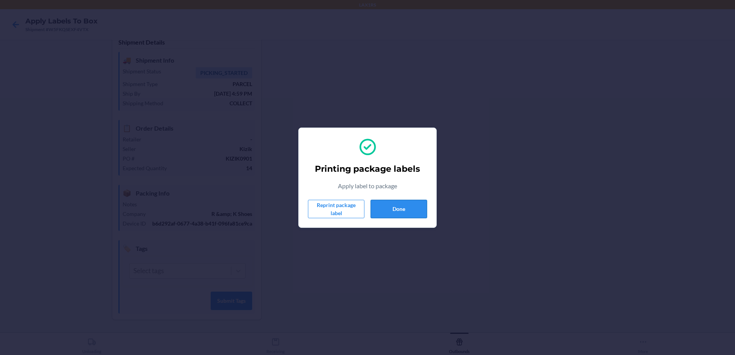
click at [421, 213] on button "Done" at bounding box center [399, 209] width 57 height 18
click at [400, 207] on button "Done" at bounding box center [399, 209] width 57 height 18
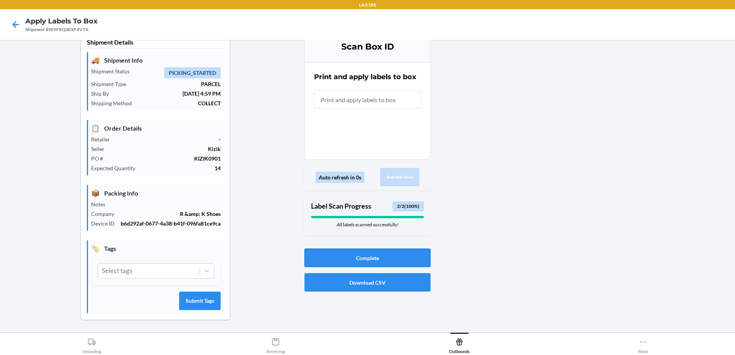
click at [396, 259] on button "Complete" at bounding box center [367, 258] width 126 height 18
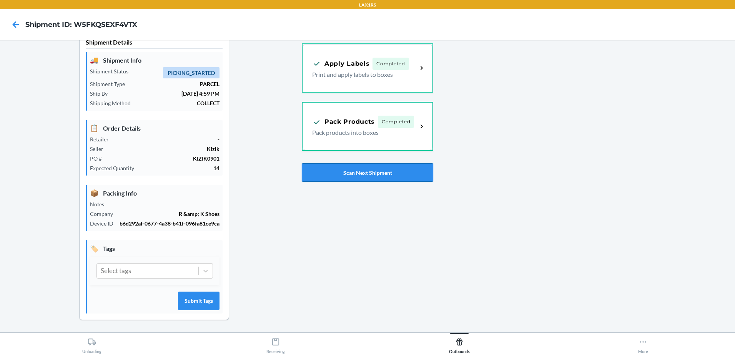
click at [395, 171] on button "Scan Next Shipment" at bounding box center [367, 172] width 131 height 18
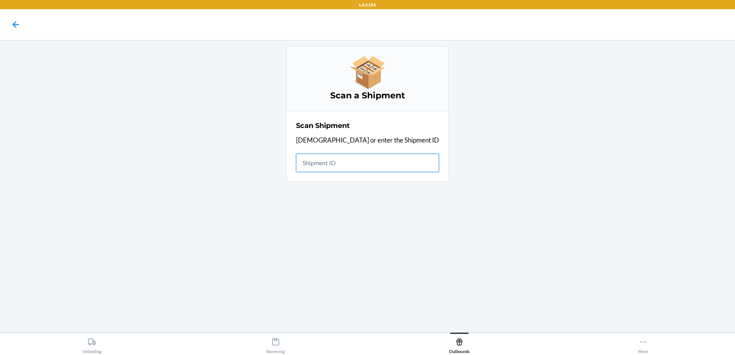
click at [383, 168] on input "text" at bounding box center [367, 163] width 143 height 18
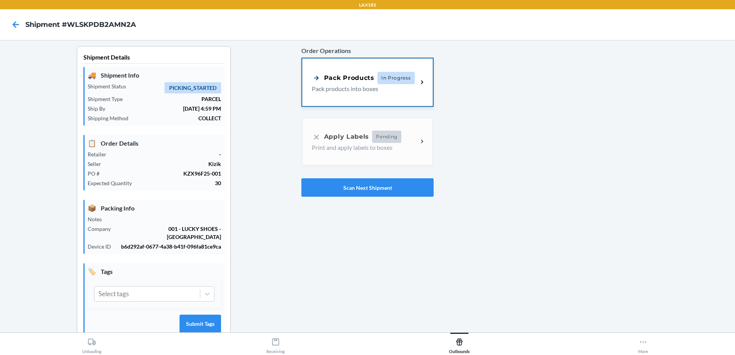
click at [336, 79] on div "Pack Products" at bounding box center [343, 78] width 63 height 10
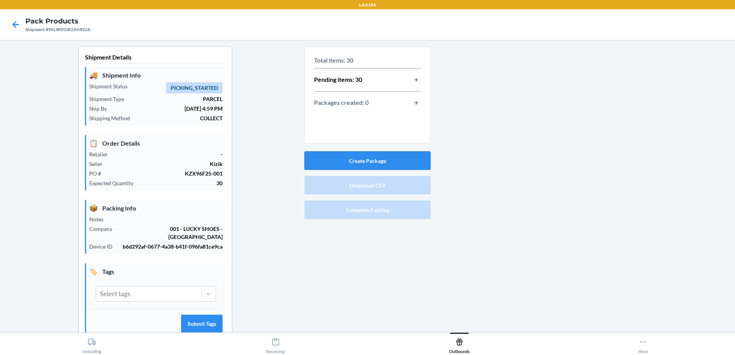
click at [361, 156] on button "Create Package" at bounding box center [367, 160] width 126 height 18
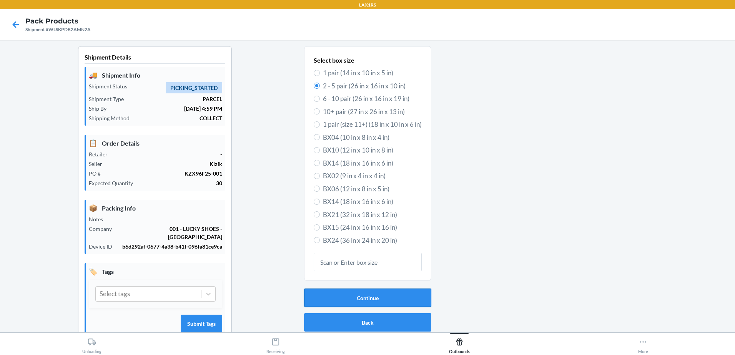
click at [385, 298] on button "Continue" at bounding box center [367, 298] width 127 height 18
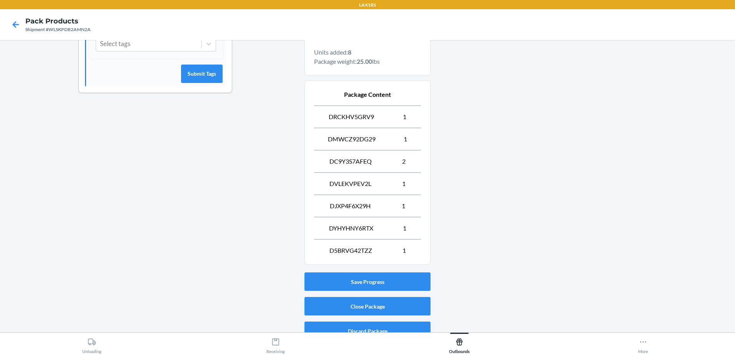
scroll to position [261, 0]
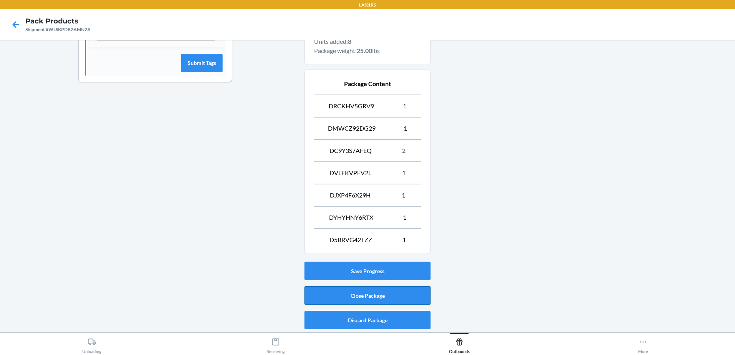
click at [393, 298] on button "Close Package" at bounding box center [367, 295] width 126 height 18
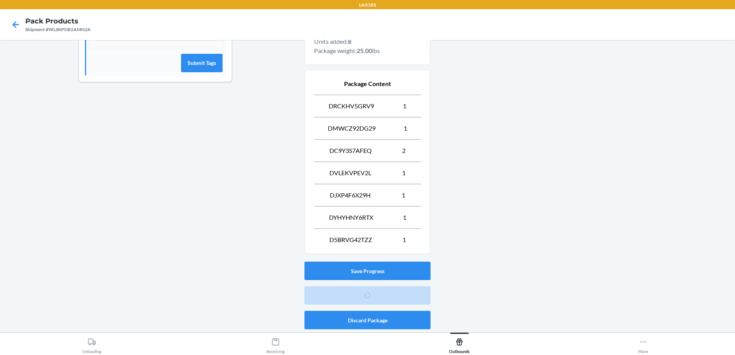
scroll to position [23, 0]
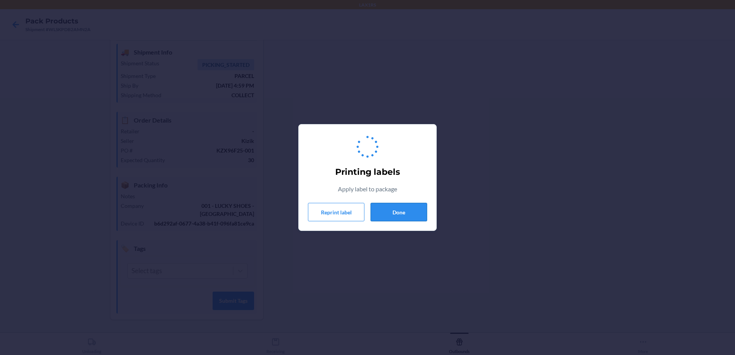
click at [417, 216] on button "Done" at bounding box center [399, 212] width 57 height 18
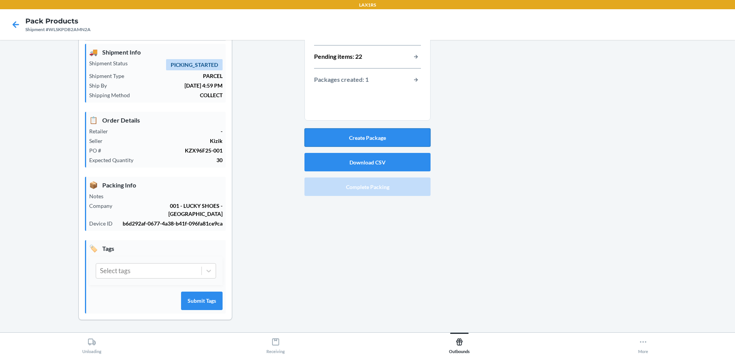
click at [356, 138] on button "Create Package" at bounding box center [367, 137] width 126 height 18
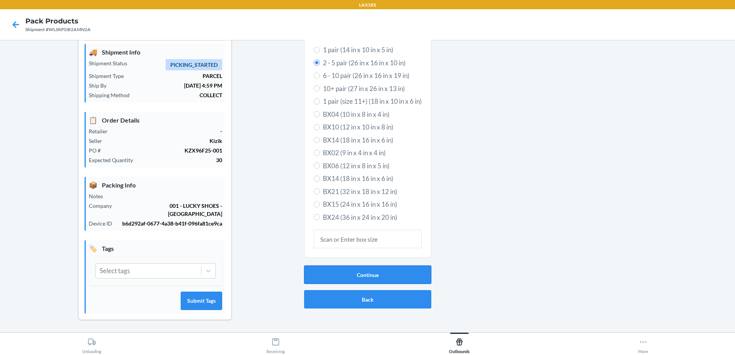
click at [360, 276] on button "Continue" at bounding box center [367, 275] width 127 height 18
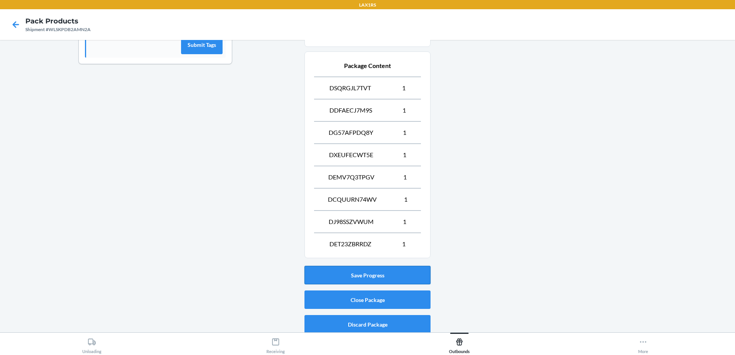
scroll to position [283, 0]
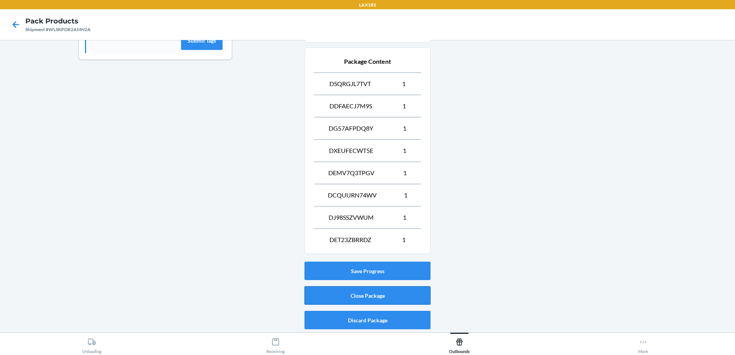
click at [391, 297] on button "Close Package" at bounding box center [367, 295] width 126 height 18
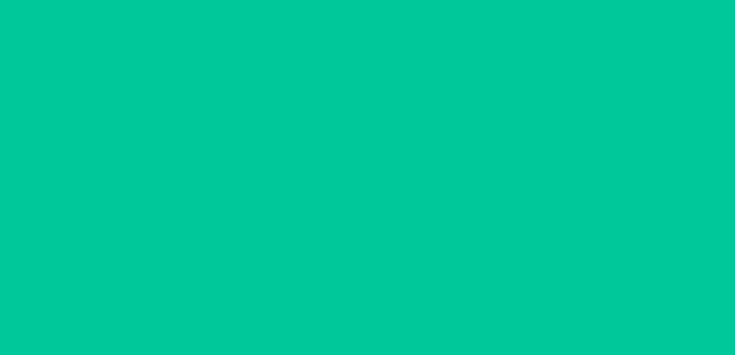
scroll to position [23, 0]
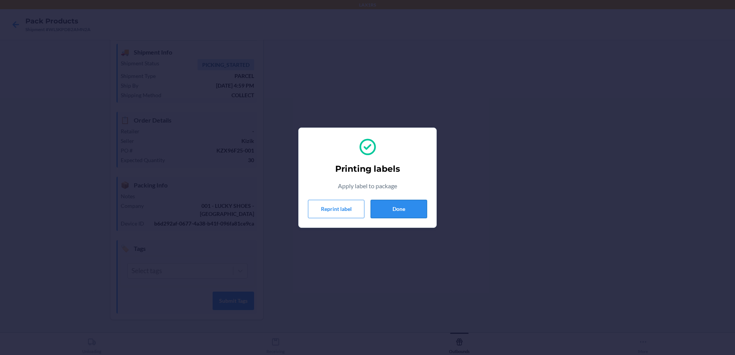
click at [403, 213] on button "Done" at bounding box center [399, 209] width 57 height 18
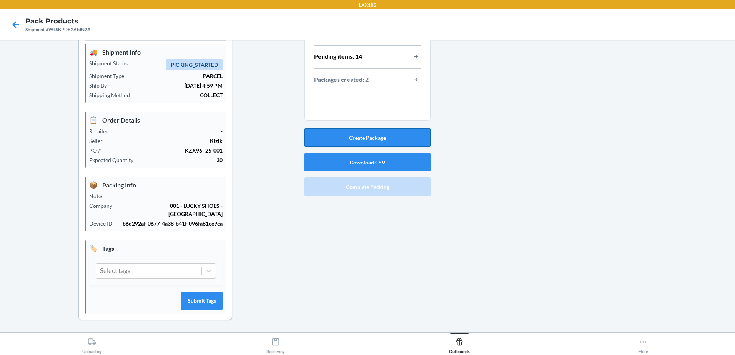
click at [404, 138] on button "Create Package" at bounding box center [367, 137] width 126 height 18
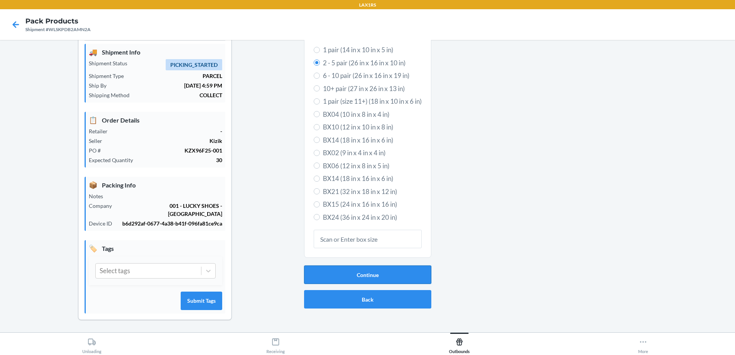
click at [372, 273] on button "Continue" at bounding box center [367, 275] width 127 height 18
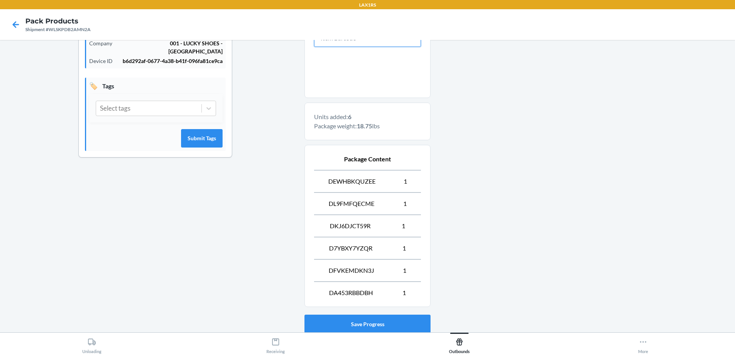
scroll to position [239, 0]
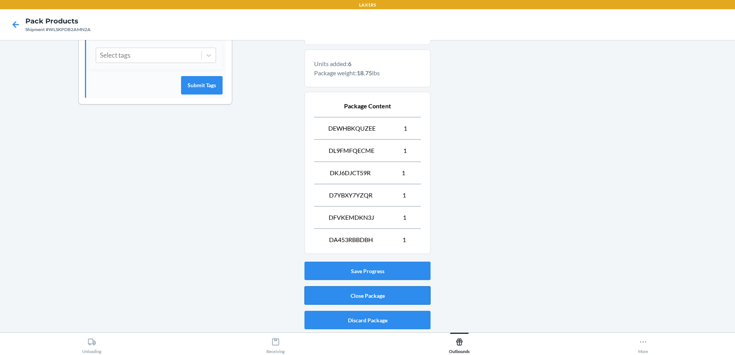
click at [386, 295] on button "Close Package" at bounding box center [367, 295] width 126 height 18
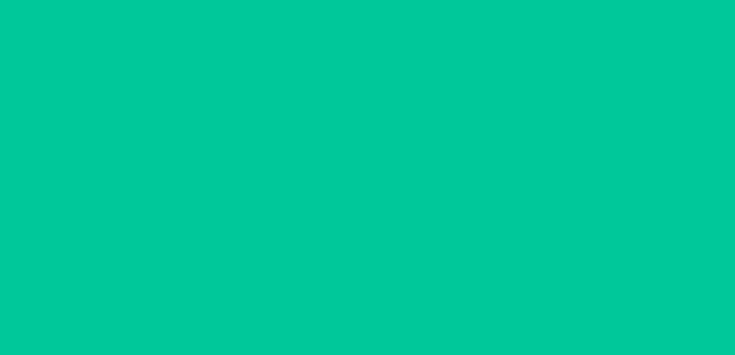
scroll to position [23, 0]
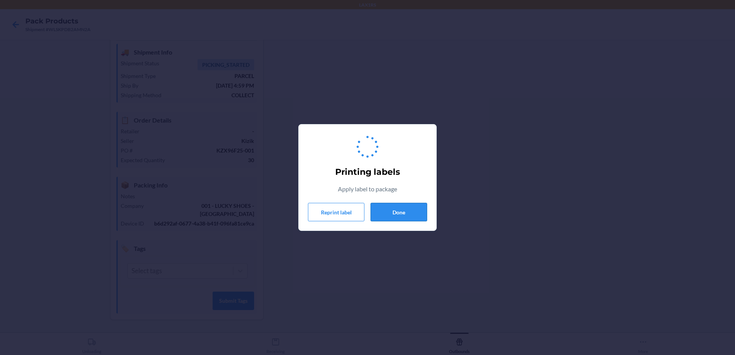
click at [411, 216] on button "Done" at bounding box center [399, 212] width 57 height 18
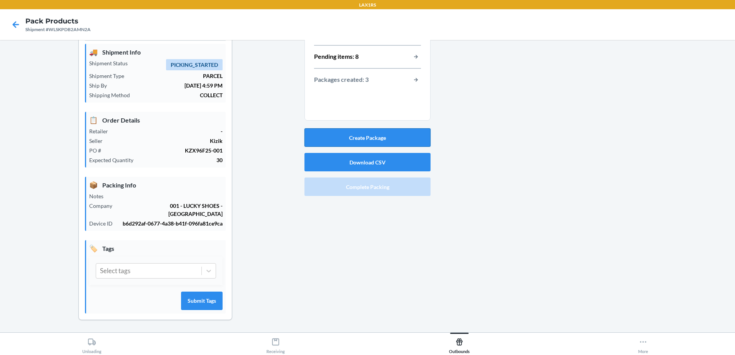
click at [383, 142] on button "Create Package" at bounding box center [367, 137] width 126 height 18
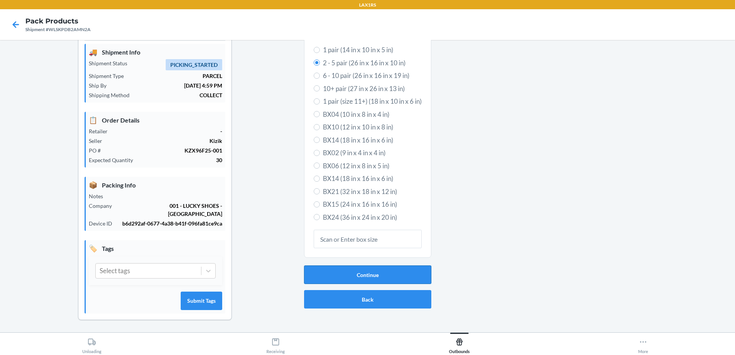
click at [398, 271] on button "Continue" at bounding box center [367, 275] width 127 height 18
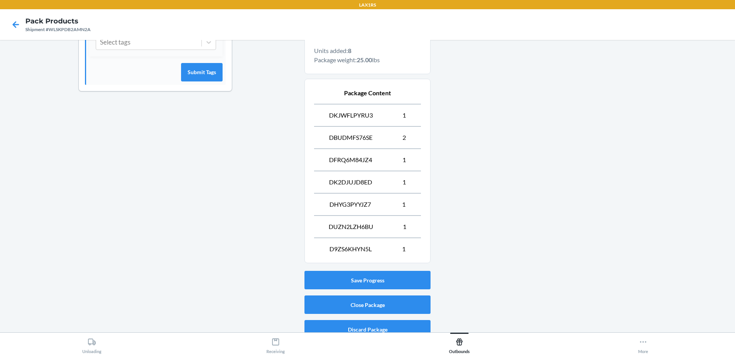
scroll to position [261, 0]
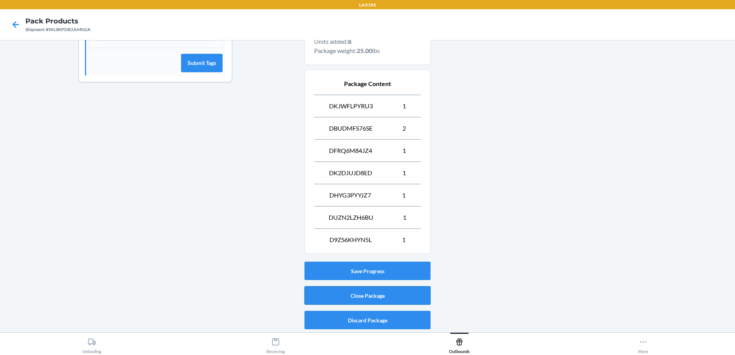
click at [411, 295] on button "Close Package" at bounding box center [367, 295] width 126 height 18
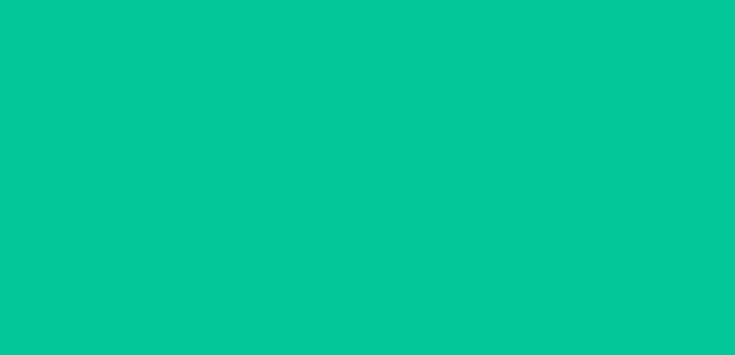
scroll to position [23, 0]
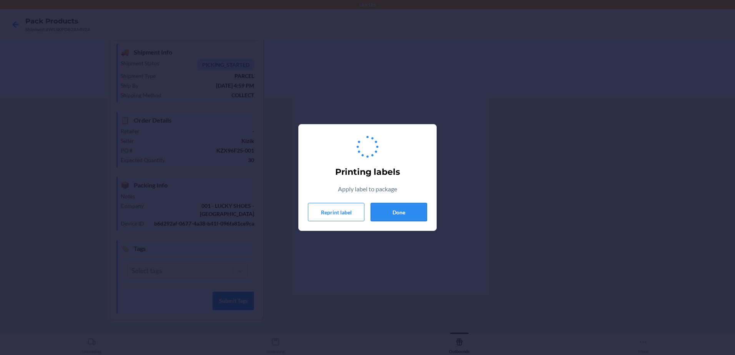
click at [409, 203] on button "Done" at bounding box center [399, 212] width 57 height 18
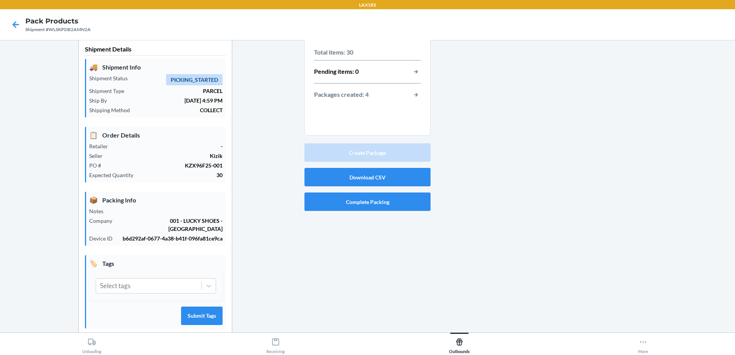
scroll to position [0, 0]
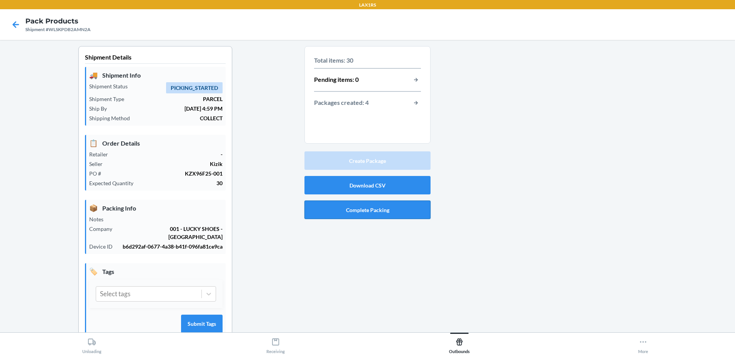
click at [403, 213] on button "Complete Packing" at bounding box center [367, 210] width 126 height 18
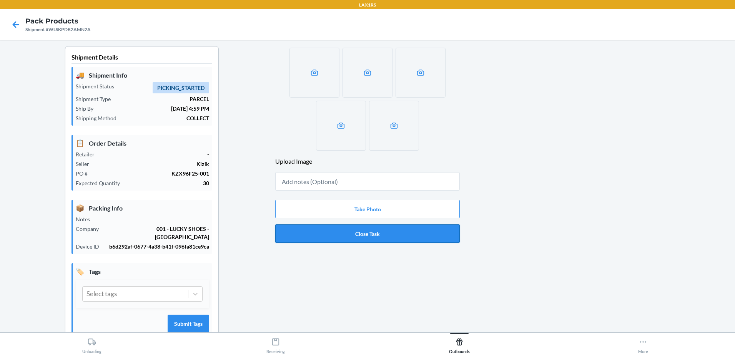
drag, startPoint x: 370, startPoint y: 238, endPoint x: 374, endPoint y: 238, distance: 4.6
click at [373, 238] on button "Close Task" at bounding box center [367, 234] width 185 height 18
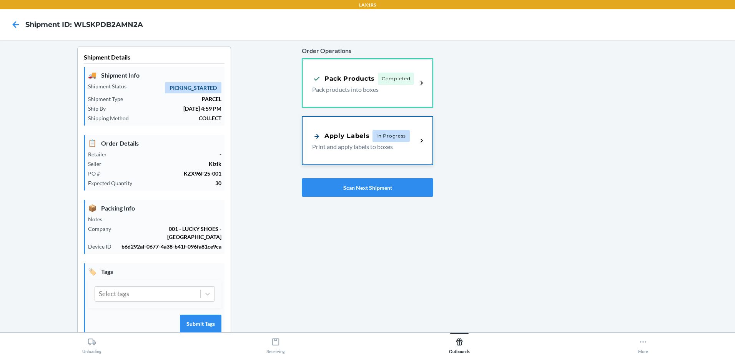
click at [385, 136] on span "In Progress" at bounding box center [391, 136] width 37 height 12
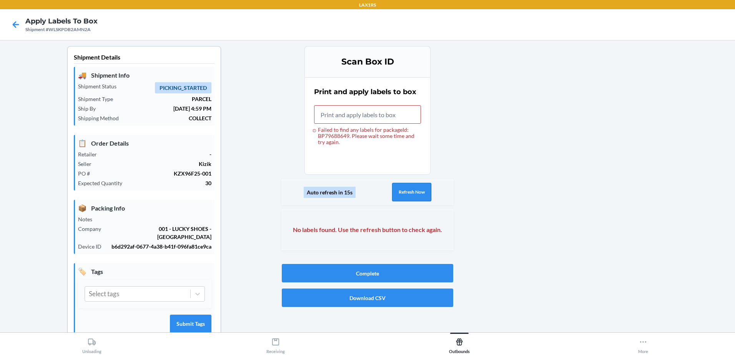
click at [399, 185] on button "Refresh Now" at bounding box center [411, 192] width 39 height 18
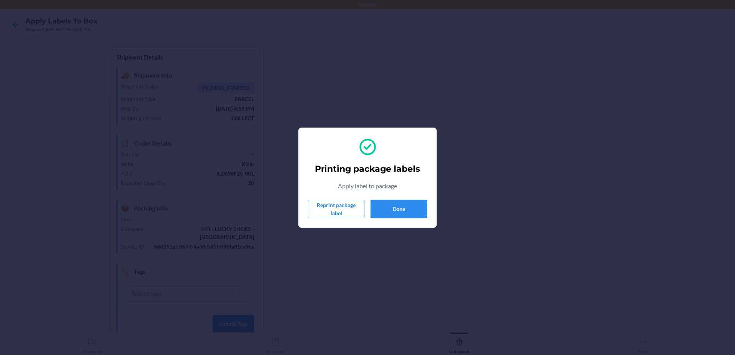
click at [403, 210] on button "Done" at bounding box center [399, 209] width 57 height 18
click at [414, 208] on button "Done" at bounding box center [399, 209] width 57 height 18
click at [399, 208] on button "Done" at bounding box center [399, 209] width 57 height 18
click at [391, 206] on button "Done" at bounding box center [399, 209] width 57 height 18
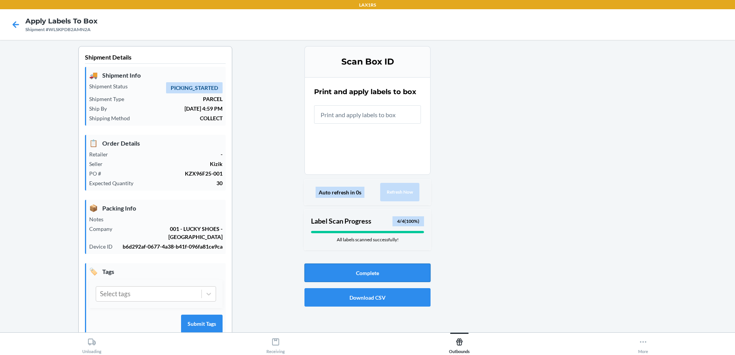
click at [396, 275] on button "Complete" at bounding box center [367, 273] width 126 height 18
